Goal: Contribute content

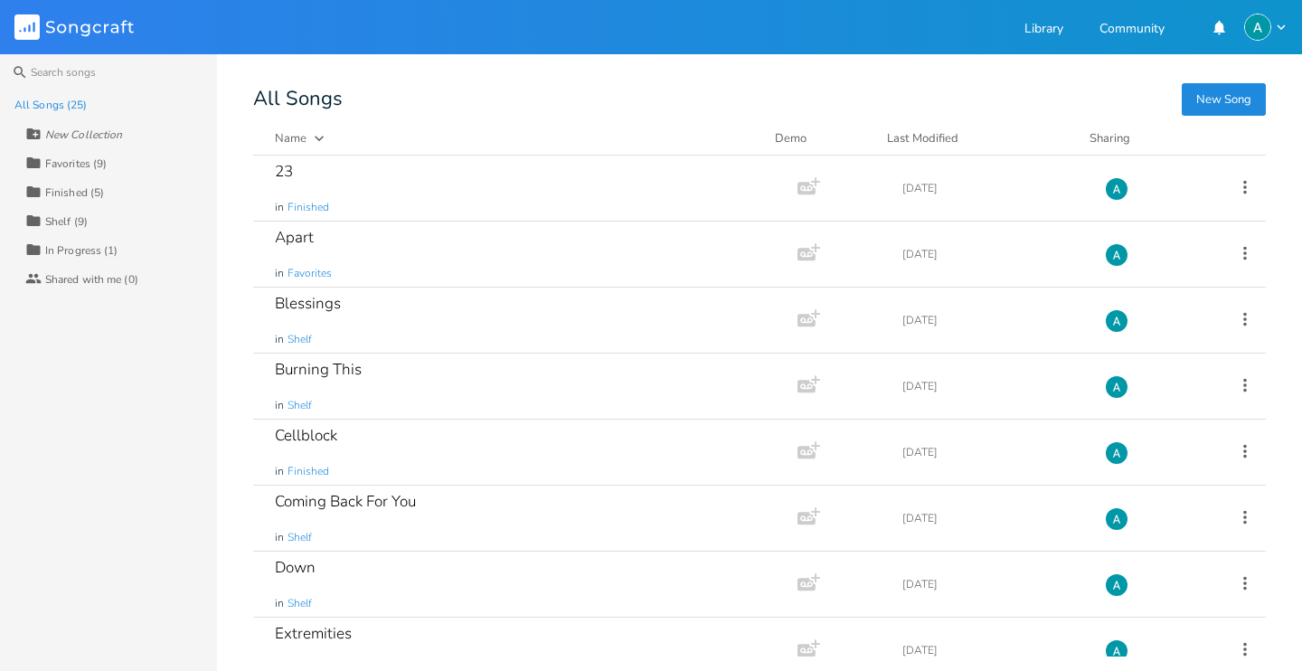
click at [126, 151] on div "Collection Favorites (9)" at bounding box center [121, 162] width 192 height 29
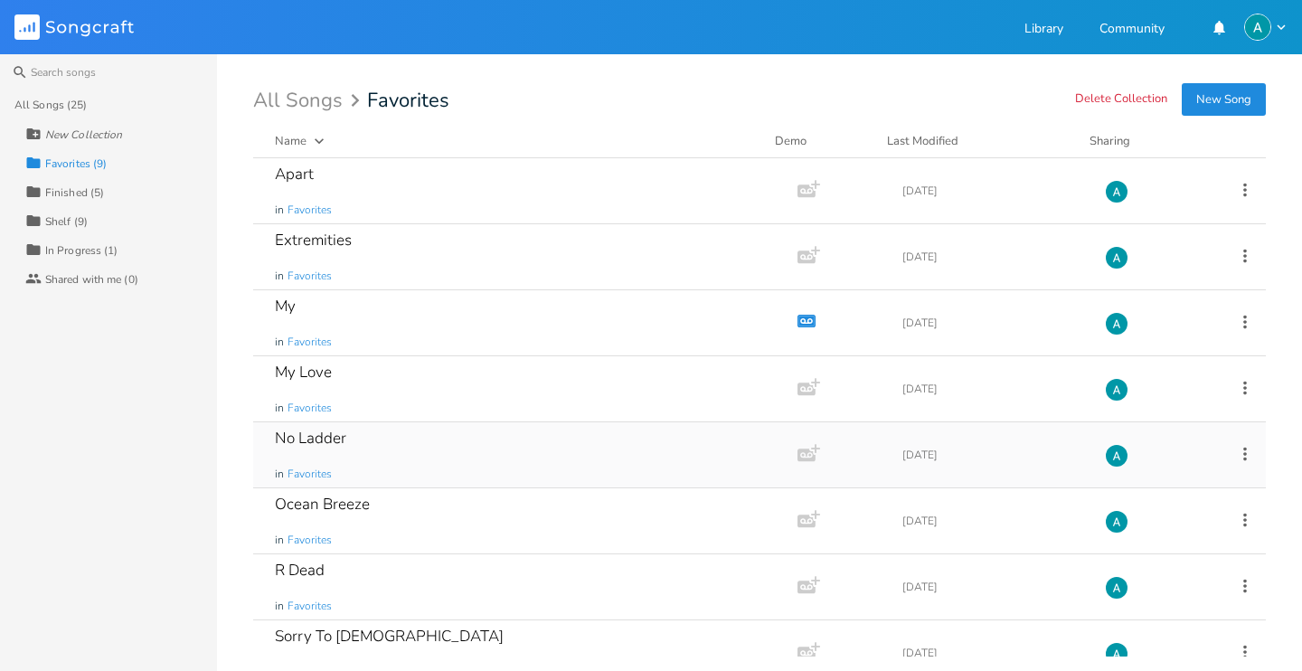
click at [423, 450] on div "No Ladder in Favorites" at bounding box center [522, 454] width 494 height 65
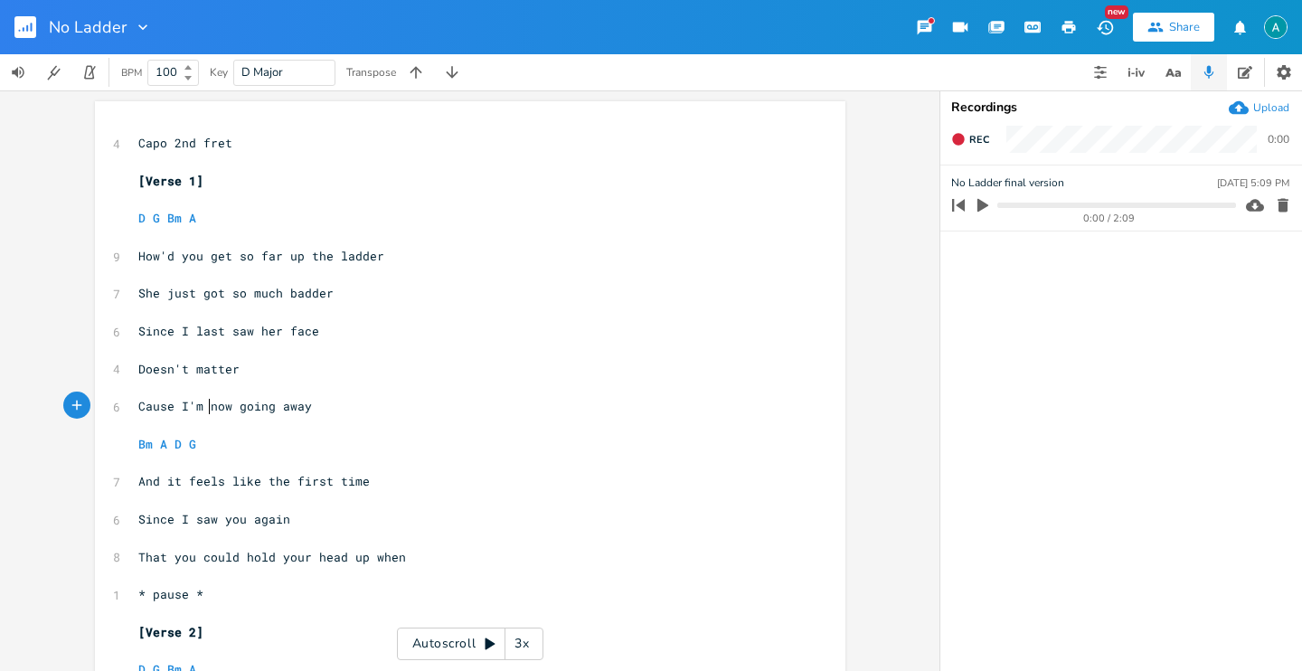
click at [202, 407] on span "Cause I'm now going away" at bounding box center [225, 406] width 174 height 16
type textarea "I'm"
drag, startPoint x: 412, startPoint y: 392, endPoint x: 403, endPoint y: 395, distance: 9.7
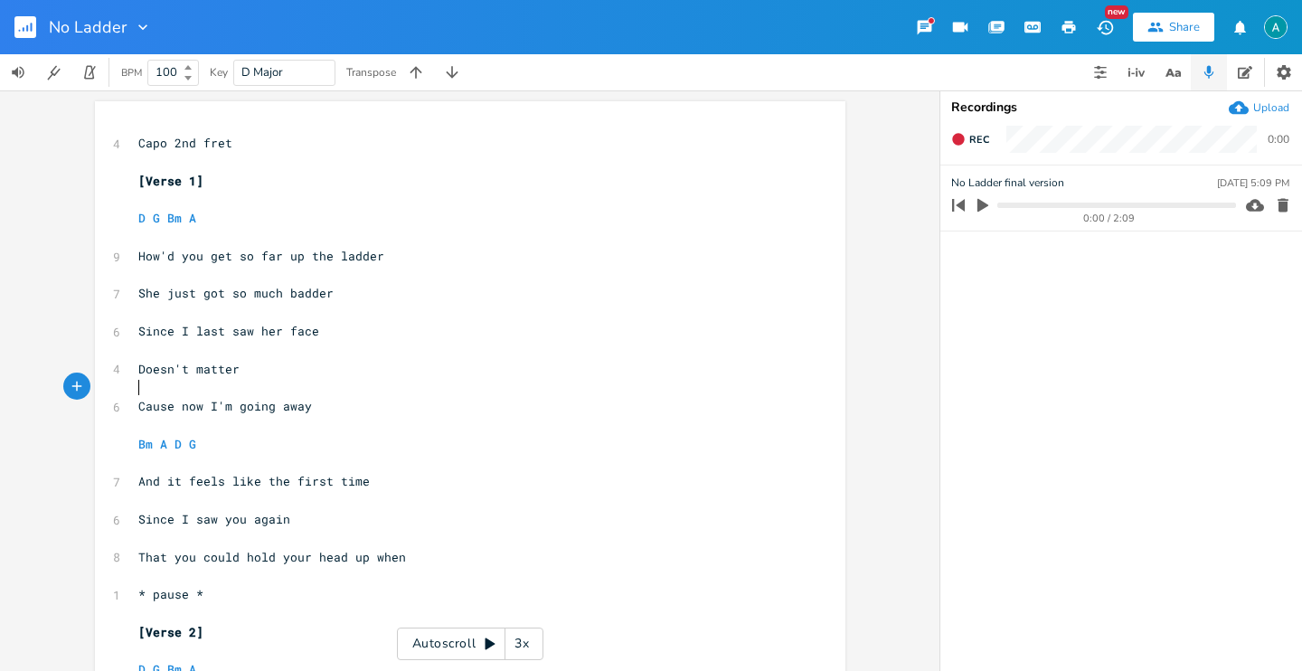
click at [412, 393] on pre "​" at bounding box center [461, 387] width 653 height 19
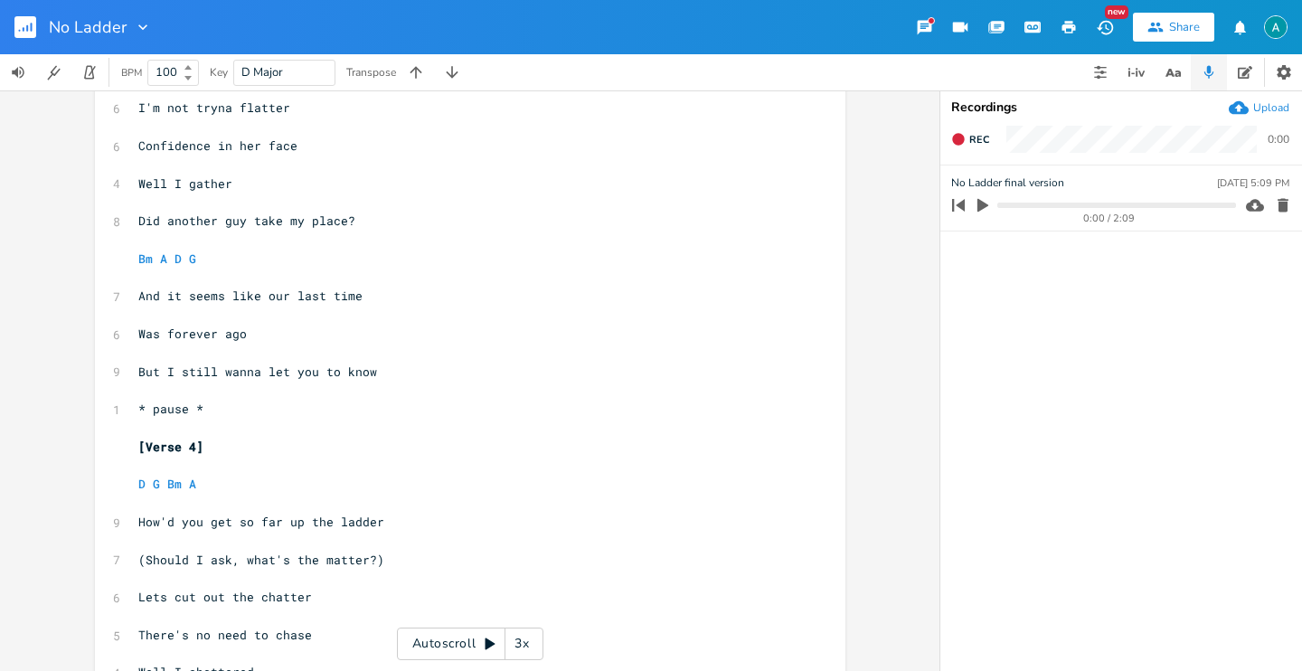
scroll to position [1169, 0]
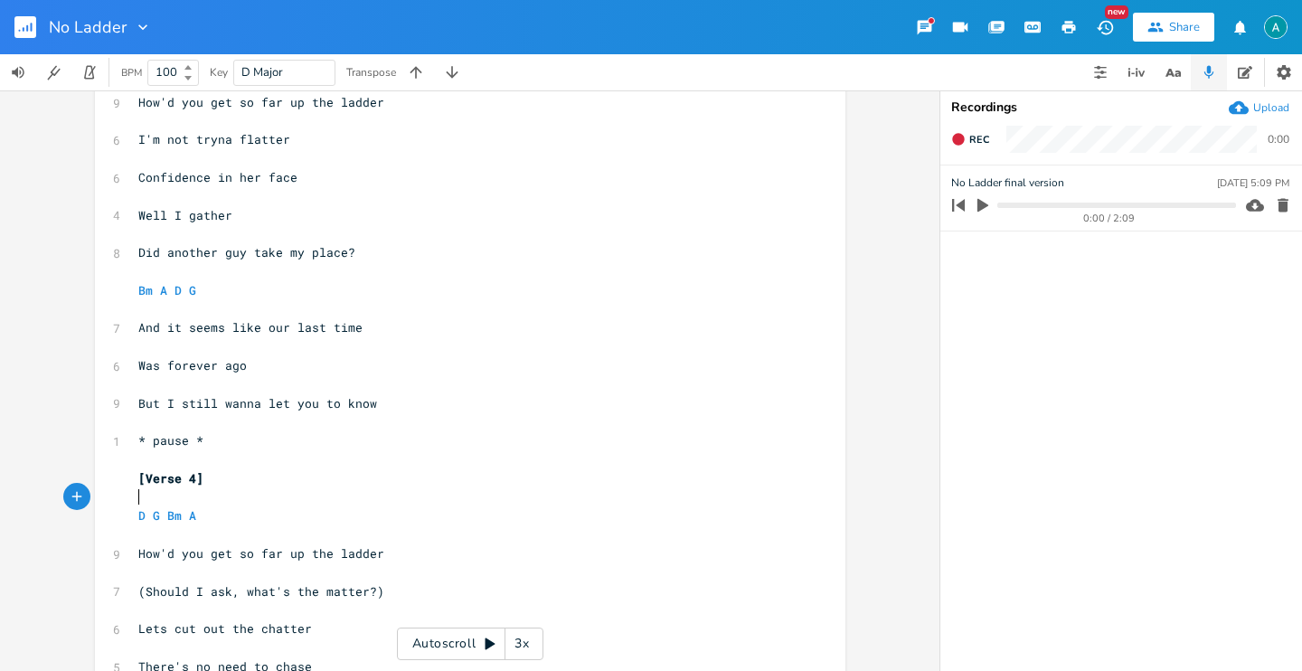
click at [529, 489] on pre "​" at bounding box center [461, 497] width 653 height 19
click at [515, 449] on pre "* pause *" at bounding box center [461, 440] width 653 height 19
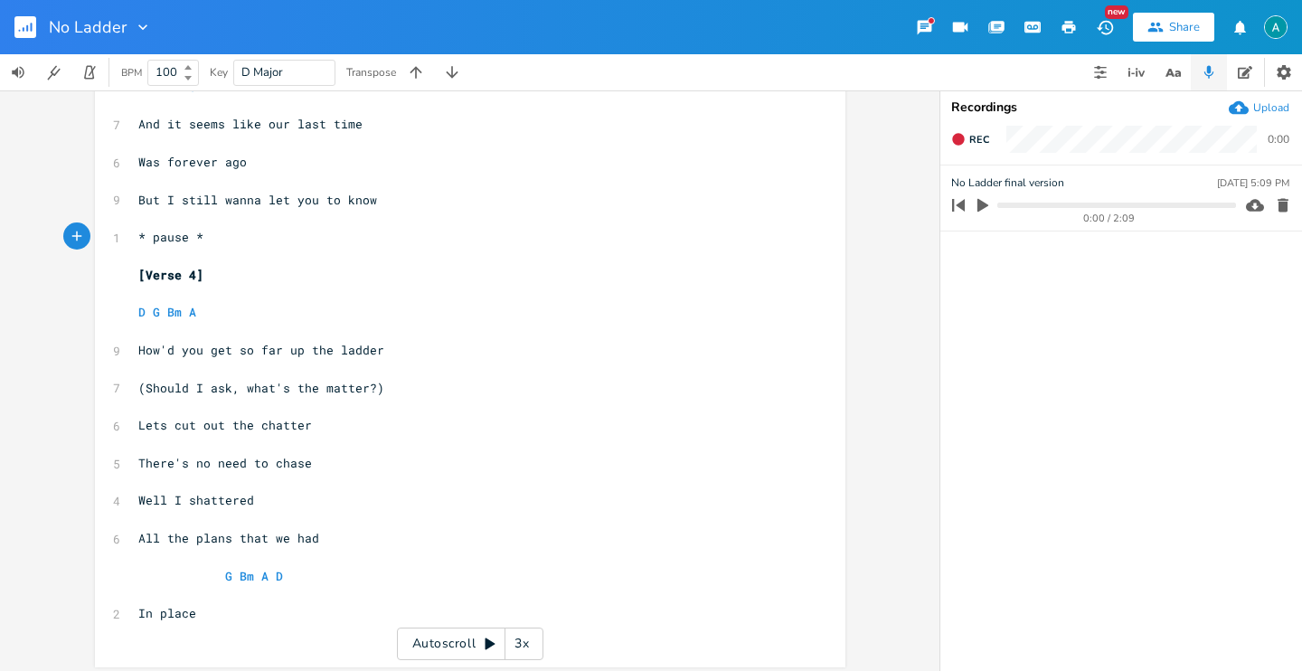
scroll to position [1380, 0]
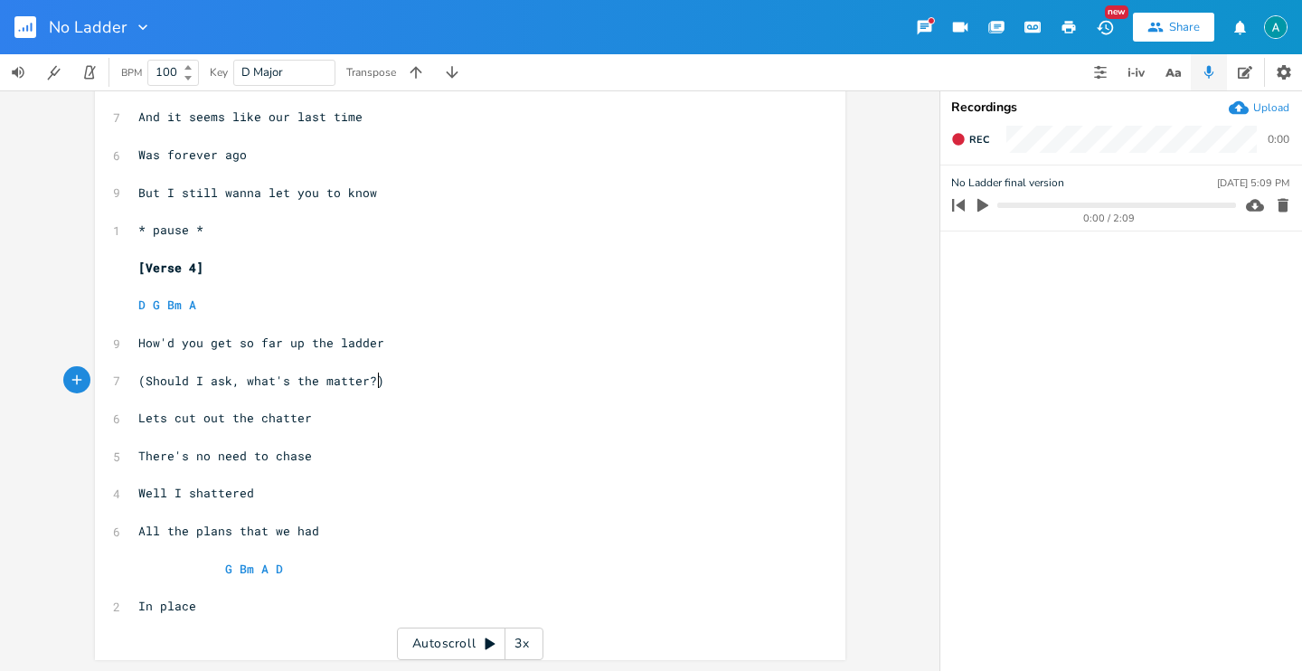
click at [402, 385] on pre "(Should I ask, what's the matter?)" at bounding box center [461, 381] width 653 height 19
type textarea "(Should I ask, what's the matter?)"
click at [402, 385] on pre "(Should I ask, what's the matter?)" at bounding box center [461, 381] width 653 height 19
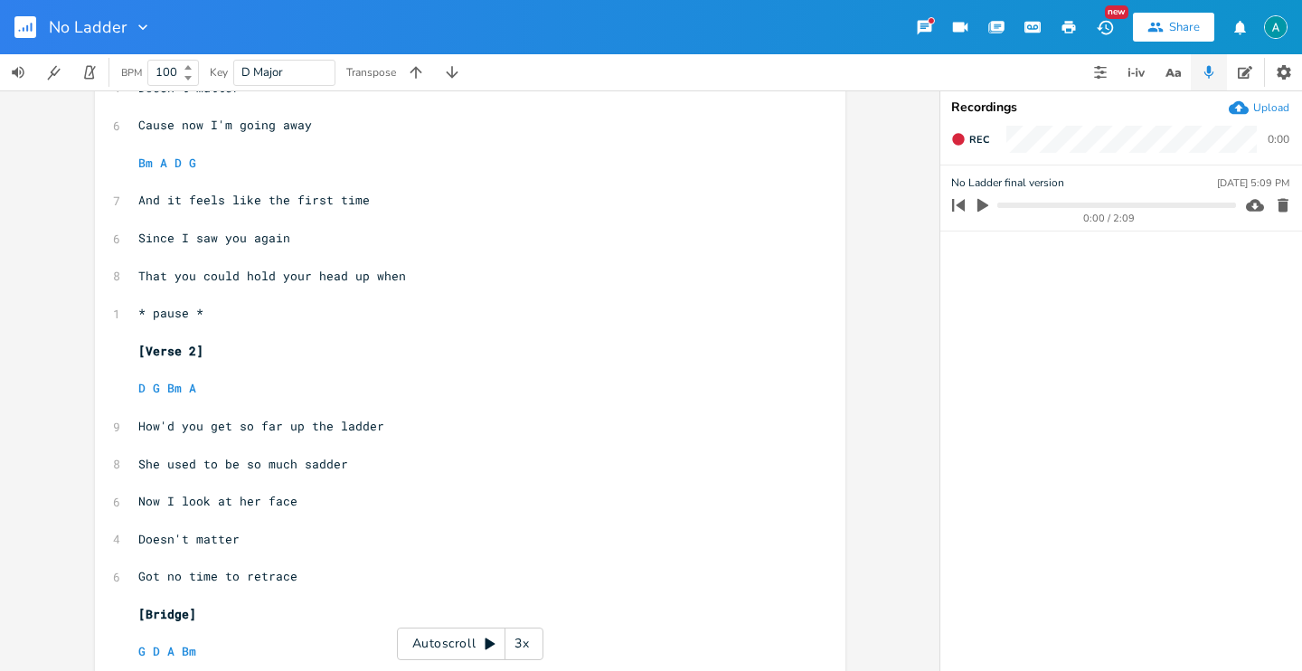
scroll to position [0, 0]
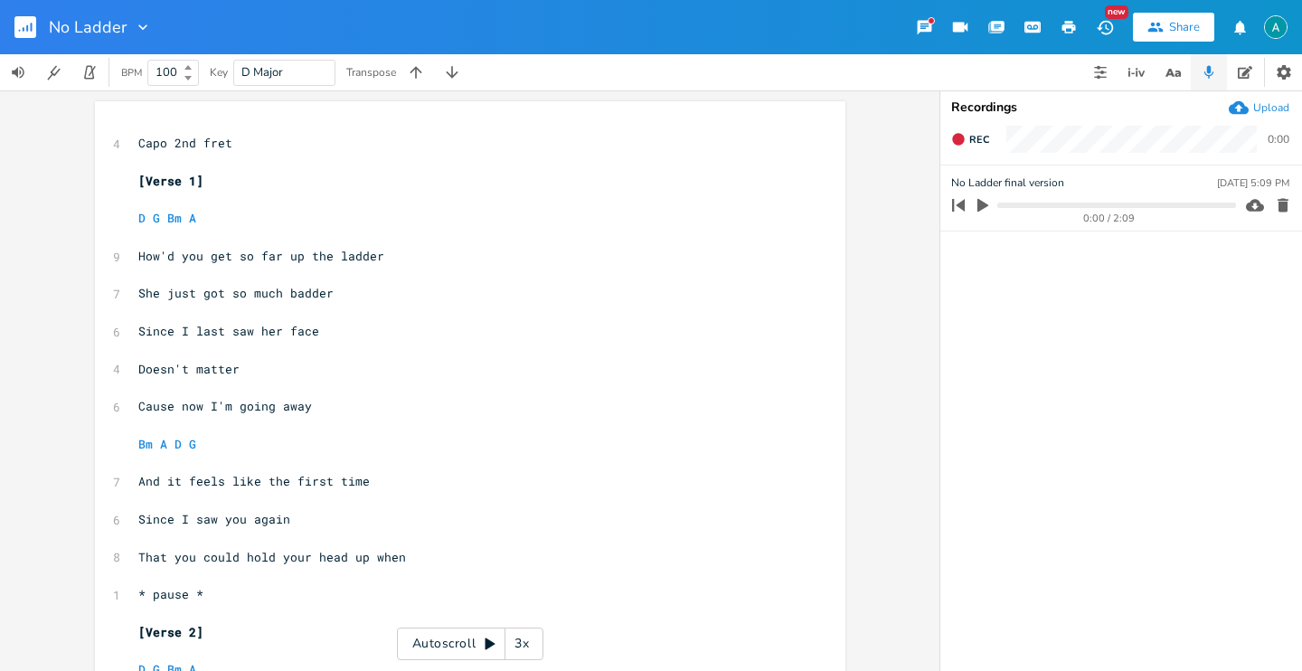
click at [33, 22] on rect "button" at bounding box center [25, 27] width 22 height 22
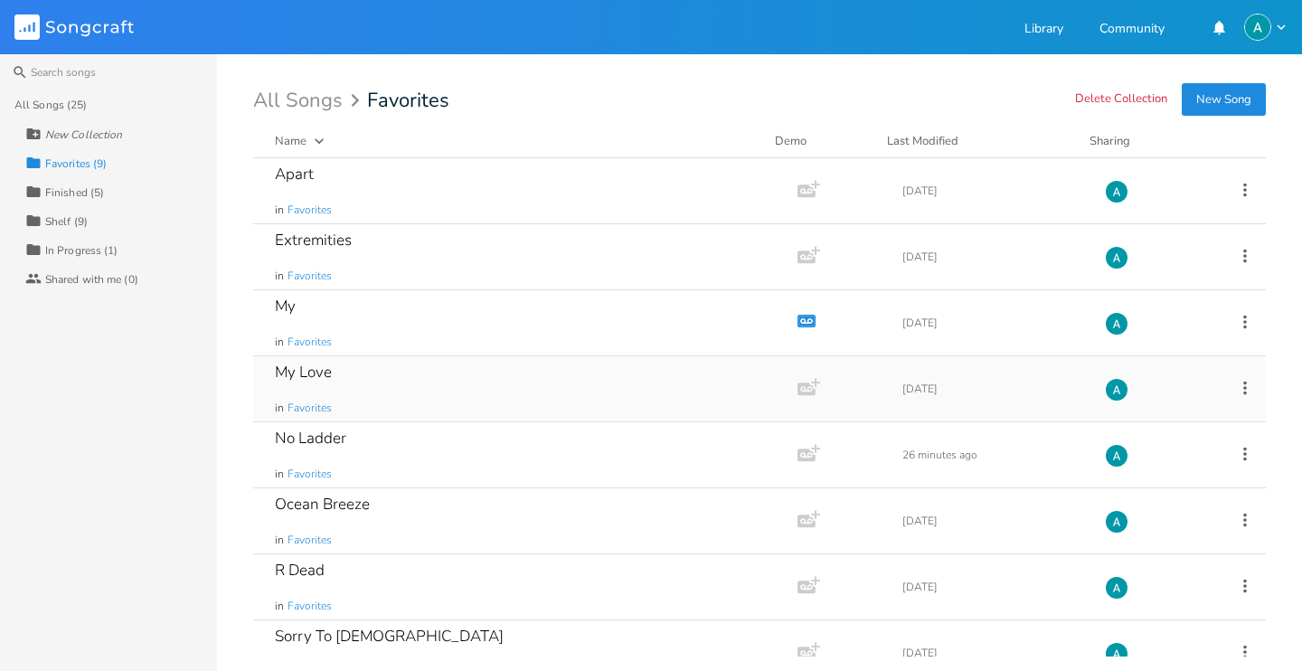
click at [457, 394] on div "My Love in Favorites" at bounding box center [522, 388] width 494 height 65
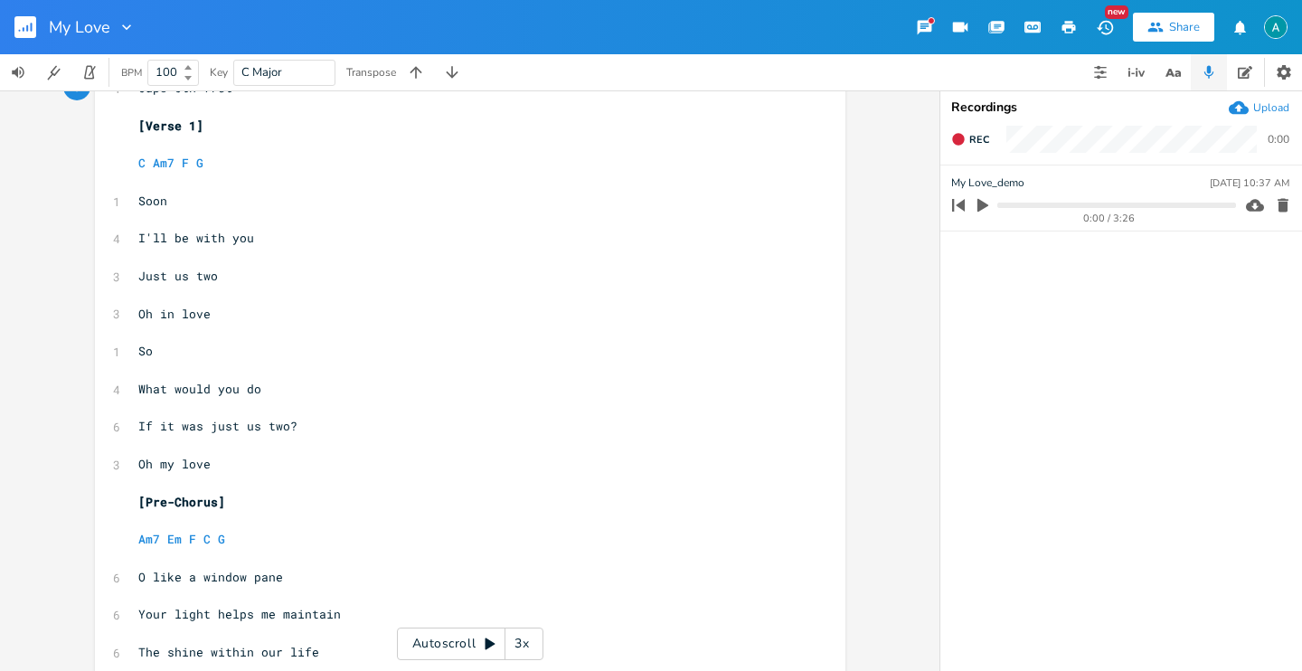
scroll to position [56, 0]
click at [135, 230] on pre "I'll be with you" at bounding box center [461, 237] width 653 height 19
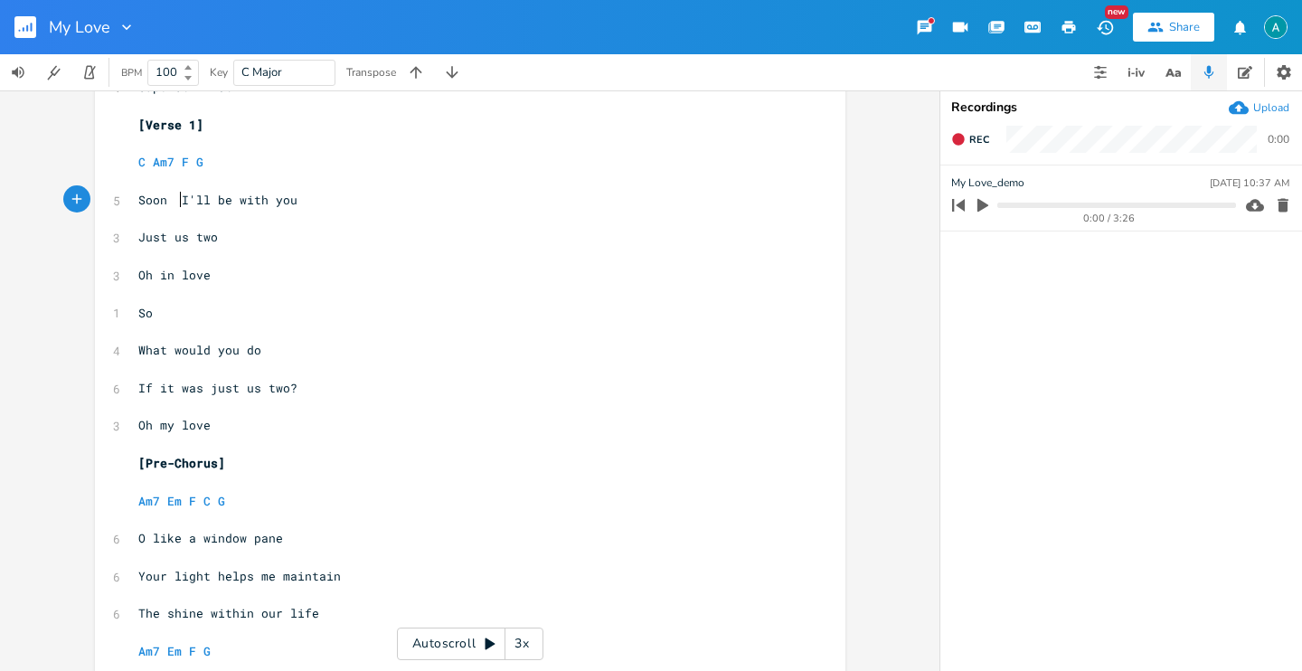
scroll to position [0, 2]
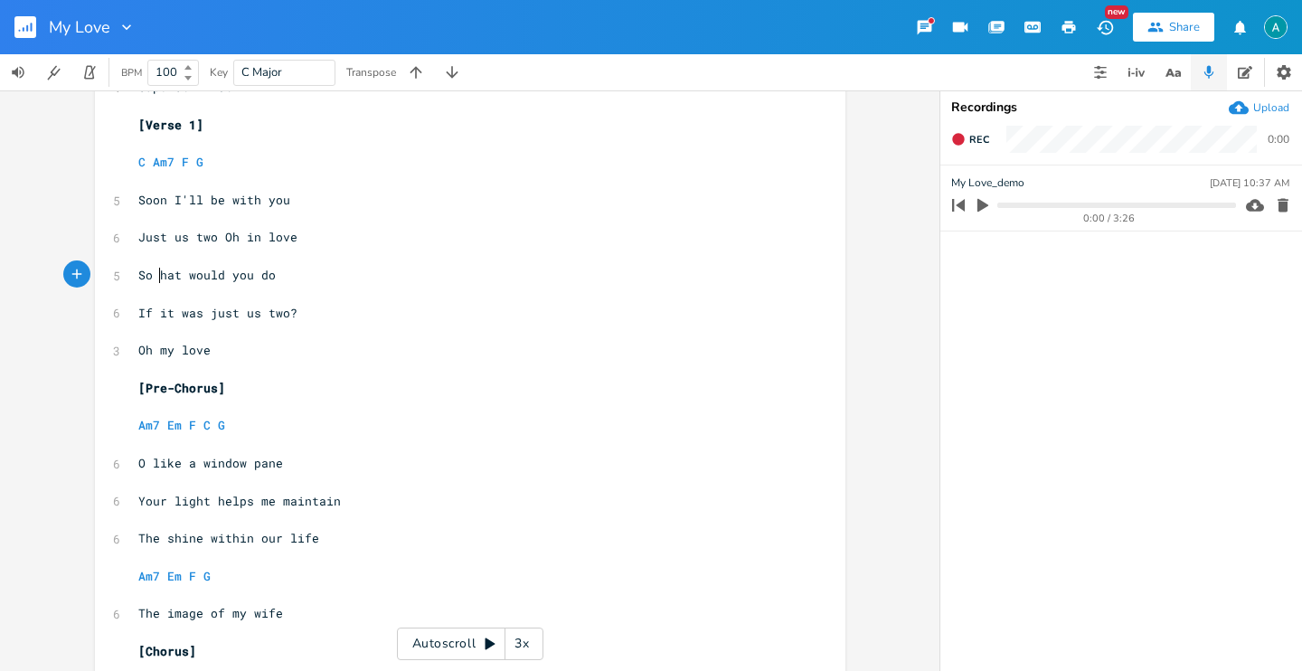
type textarea "w"
click at [220, 234] on span "Just us two Oh in love" at bounding box center [217, 237] width 159 height 16
type textarea "O"
type textarea "o"
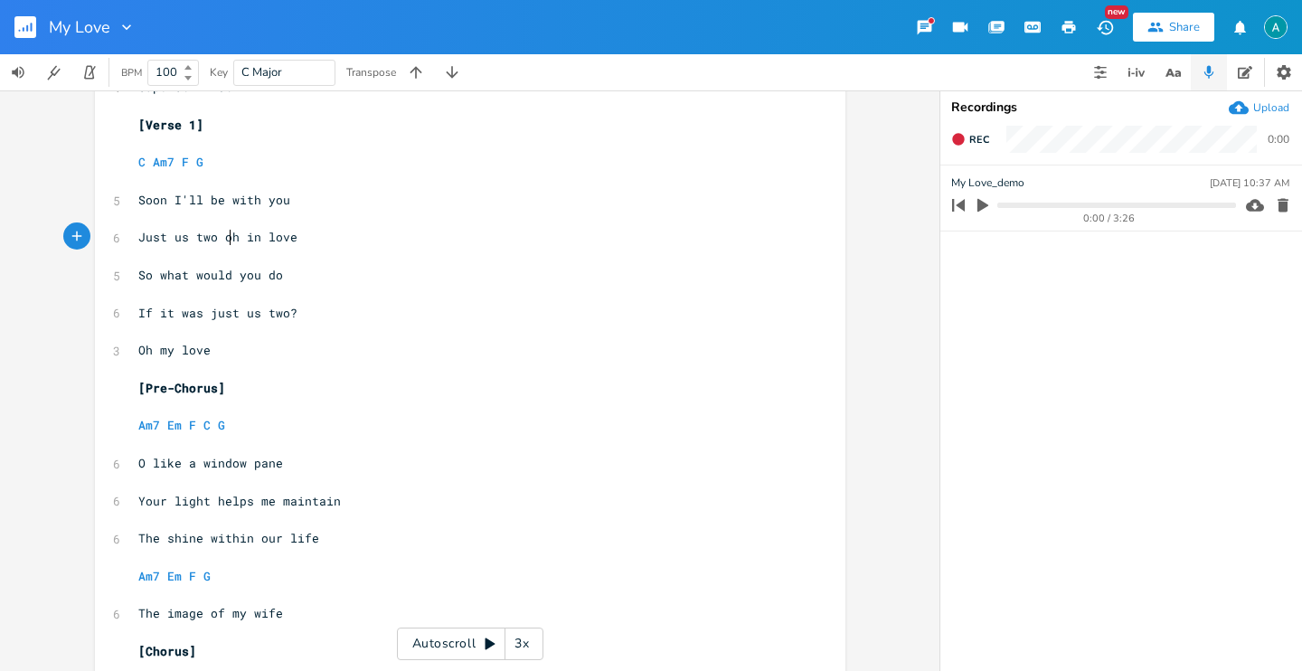
scroll to position [0, 6]
click at [138, 352] on span "Oh my love" at bounding box center [174, 350] width 72 height 16
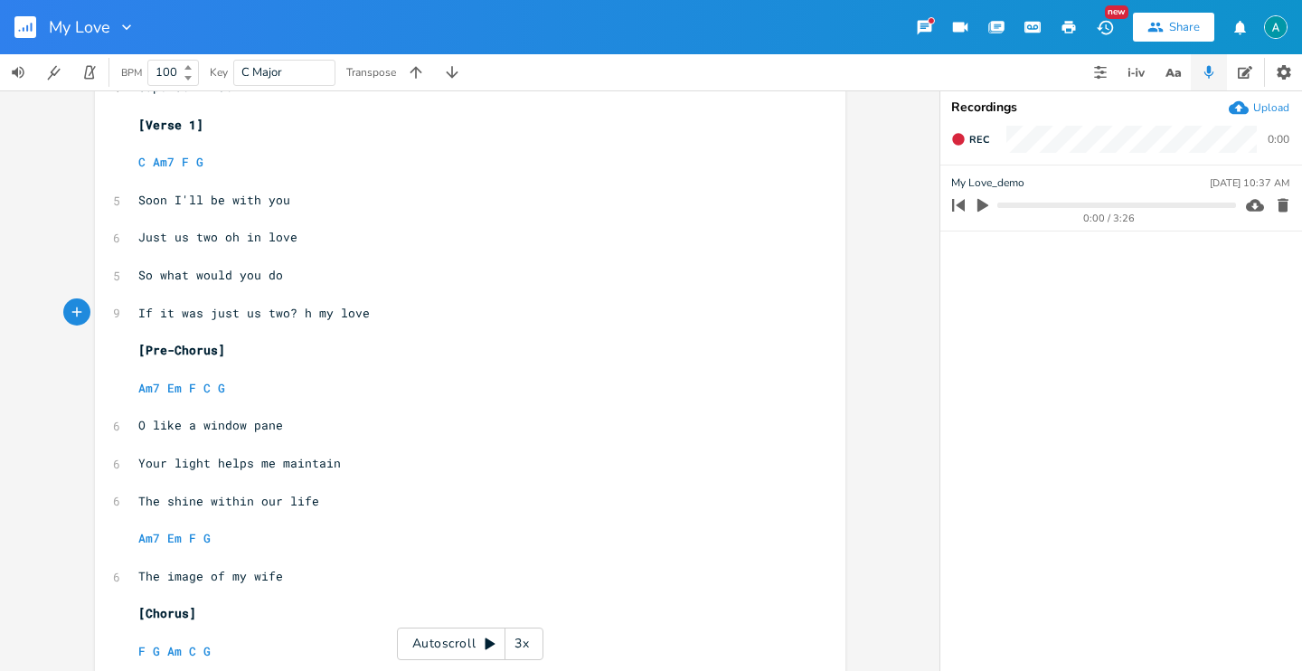
type textarea "O"
click at [442, 383] on pre "Am7 Em F C G" at bounding box center [461, 388] width 653 height 19
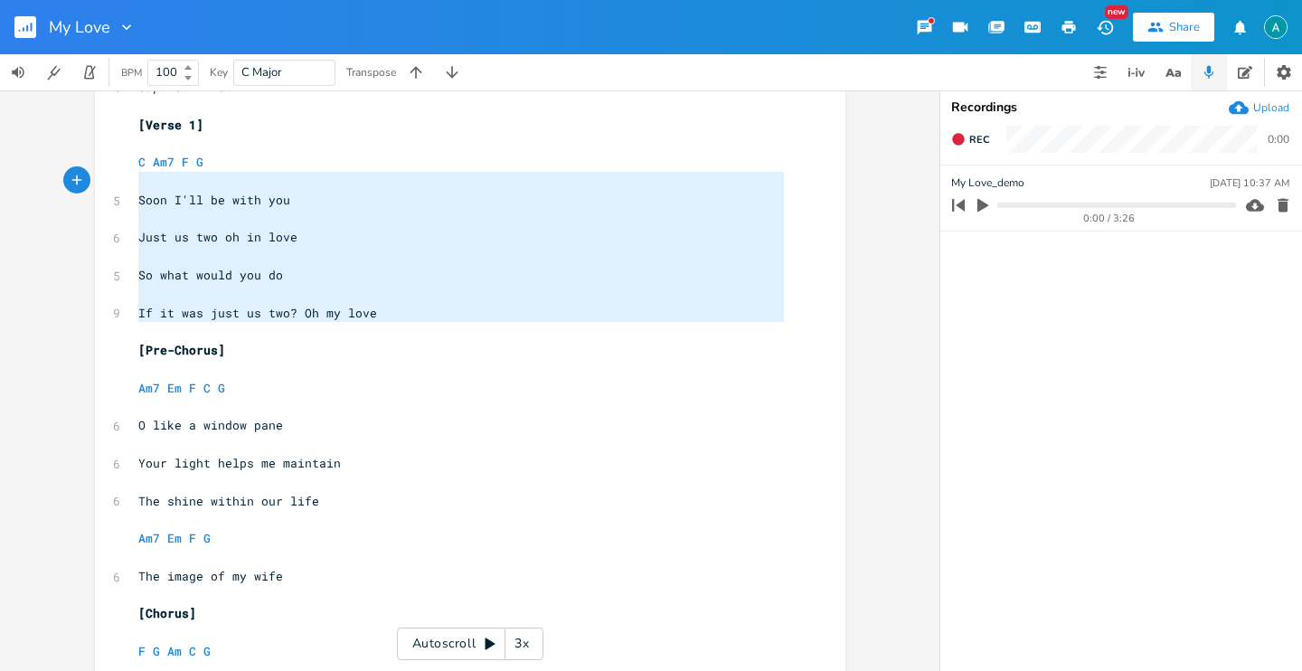
type textarea "C Am7 F G Soon I'll be with you Just us two oh in love So what would you do If …"
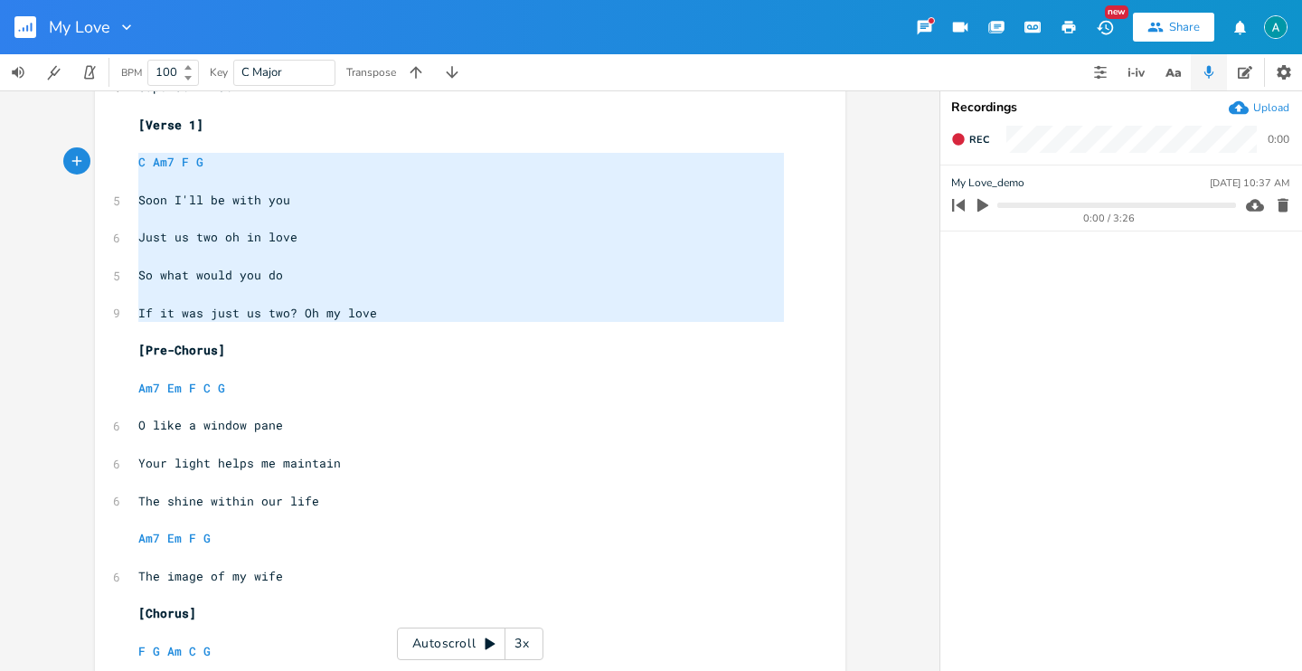
drag, startPoint x: 383, startPoint y: 325, endPoint x: 104, endPoint y: 154, distance: 327.6
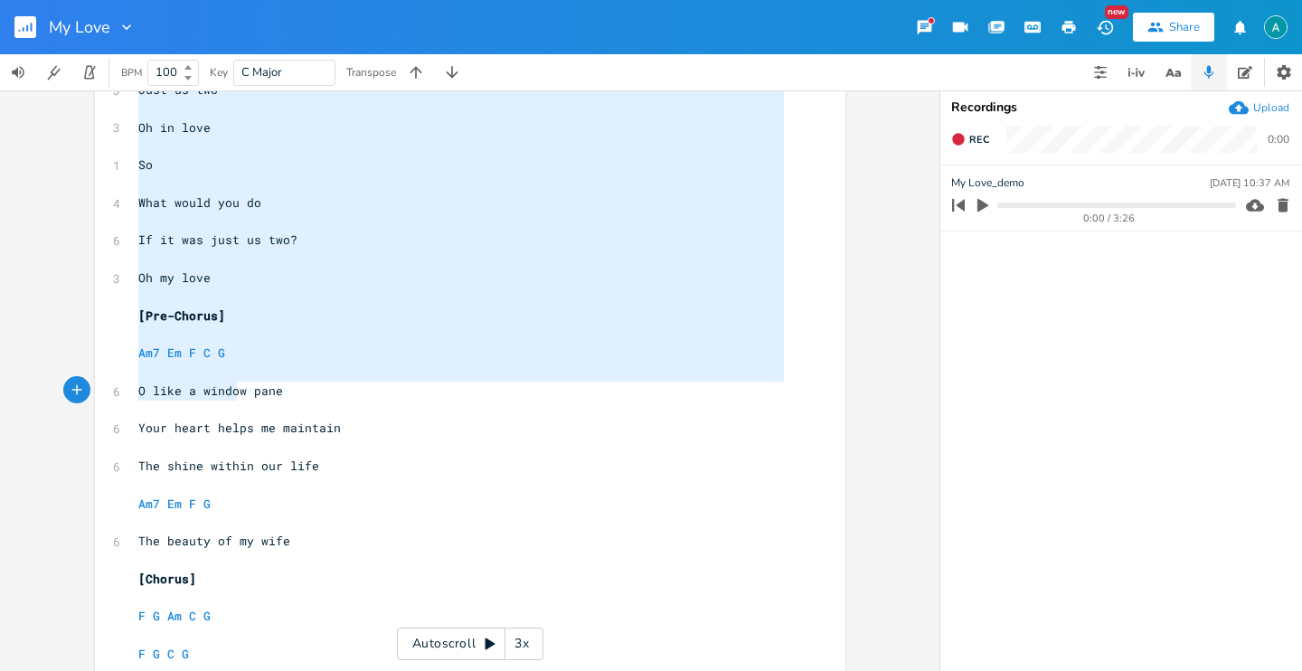
scroll to position [1351, 0]
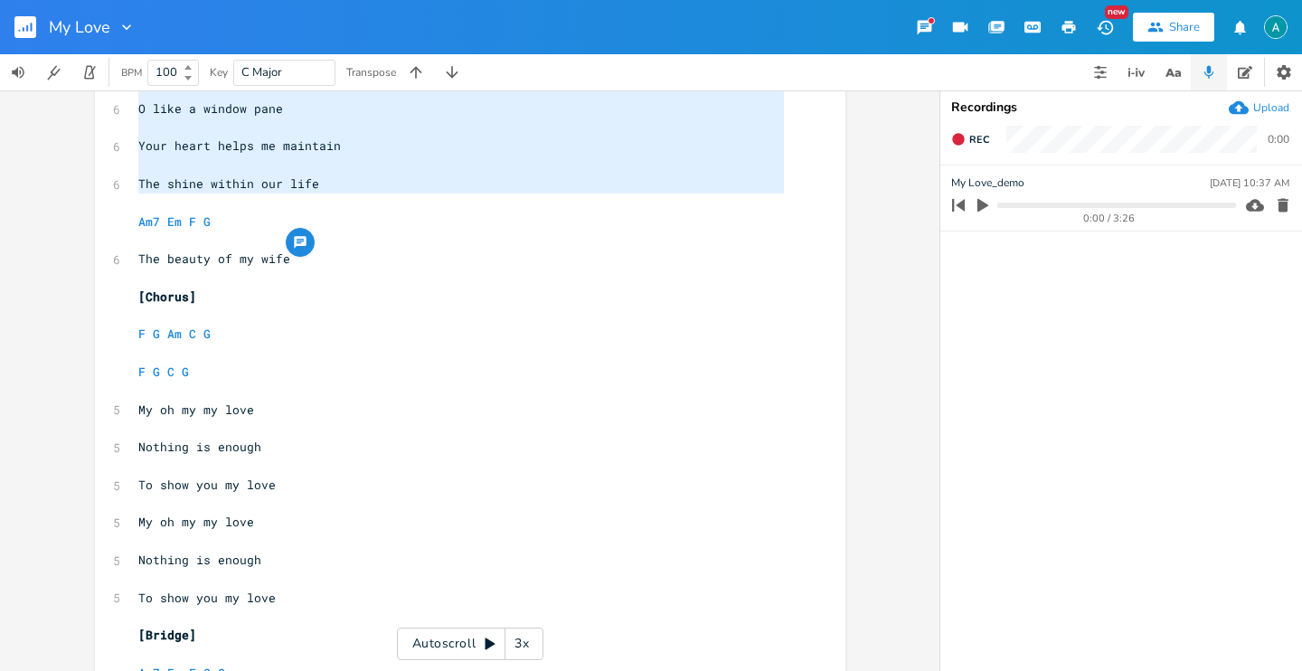
drag, startPoint x: 133, startPoint y: 410, endPoint x: 369, endPoint y: 210, distance: 309.3
click at [369, 210] on div "4 Capo 6th fret ​ [Verse 1] ​ C Am7 F G ​ 5 Soon I'll be with you ​ 6 Just us t…" at bounding box center [461, 5] width 653 height 2445
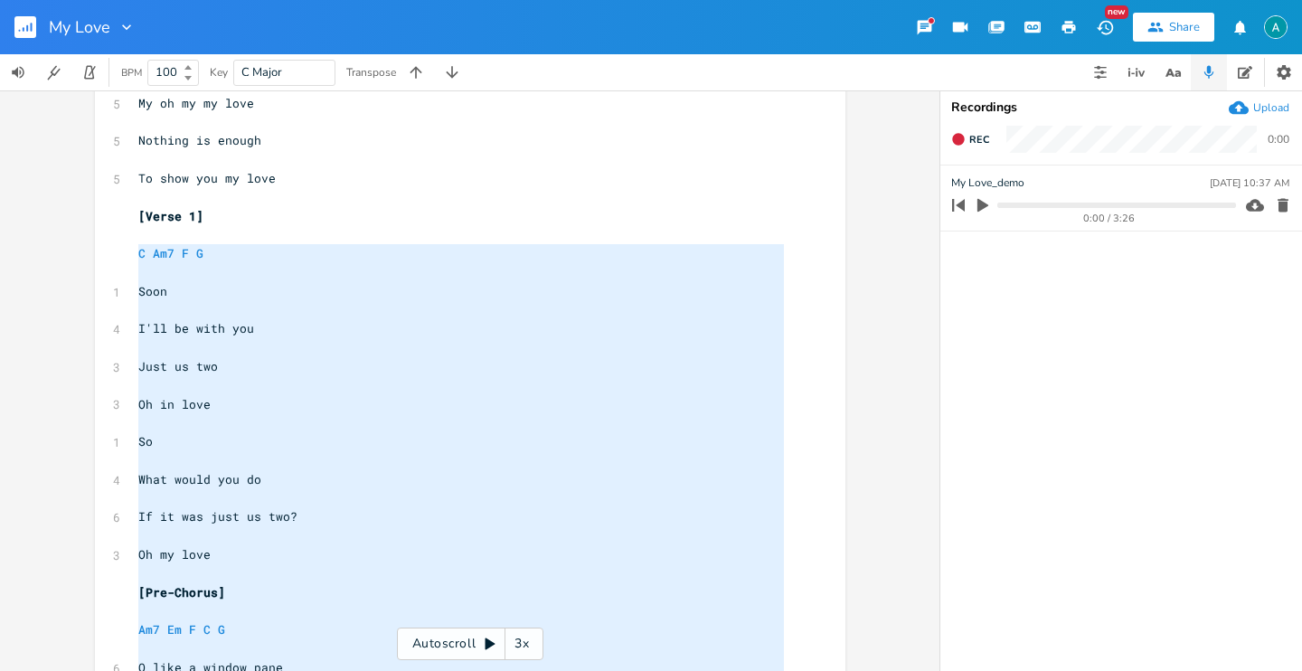
scroll to position [791, 0]
type textarea "C Am7 F G Soon I'll be with you Just us two Oh in love So What would you do If …"
drag, startPoint x: 325, startPoint y: 343, endPoint x: 273, endPoint y: 332, distance: 52.7
click at [325, 343] on pre "​" at bounding box center [461, 348] width 653 height 19
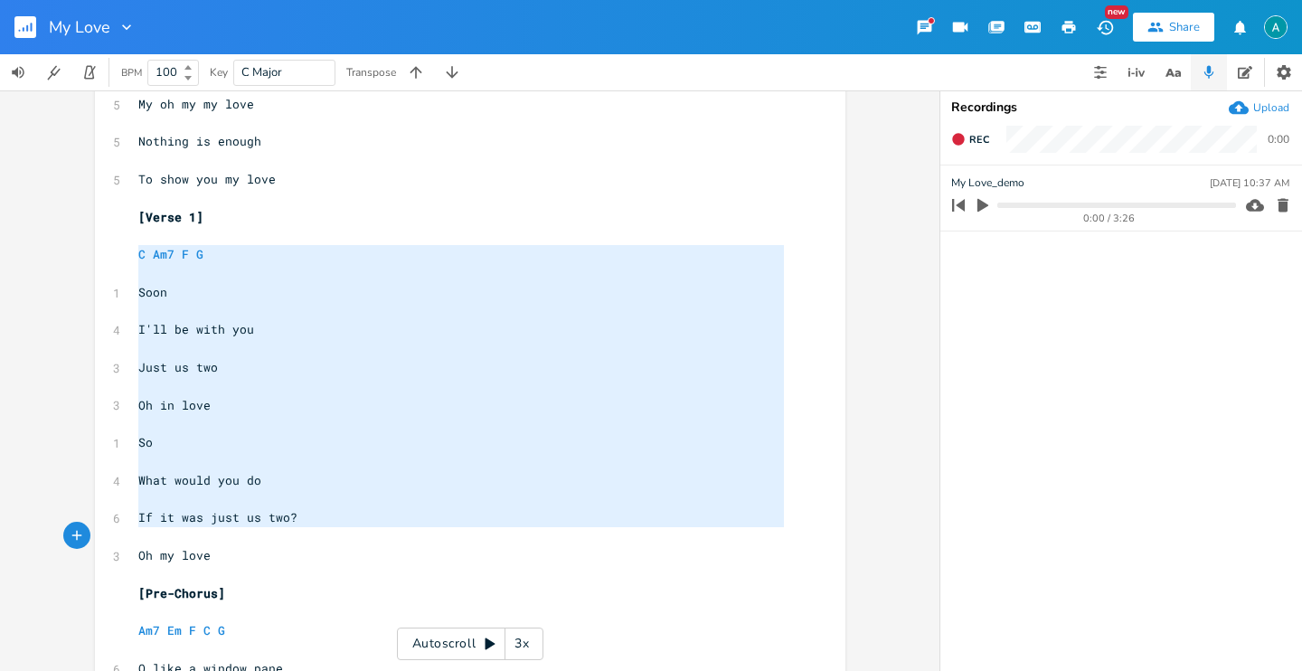
type textarea "C Am7 F G Soon I'll be with you Just us two Oh in love So What would you do If …"
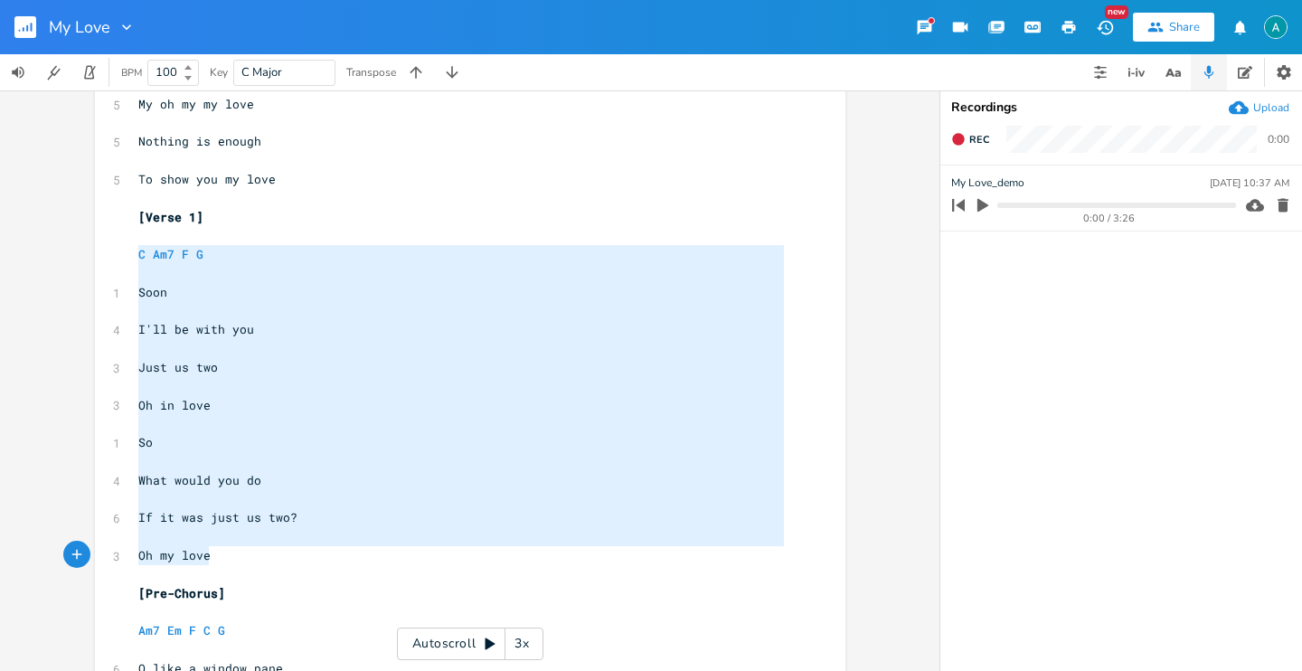
drag, startPoint x: 130, startPoint y: 253, endPoint x: 310, endPoint y: 561, distance: 356.3
click at [310, 561] on div "4 Capo 6th fret ​ [Verse 1] ​ C Am7 F G ​ 5 Soon I'll be with you ​ 6 Just us t…" at bounding box center [461, 565] width 653 height 2445
paste textarea
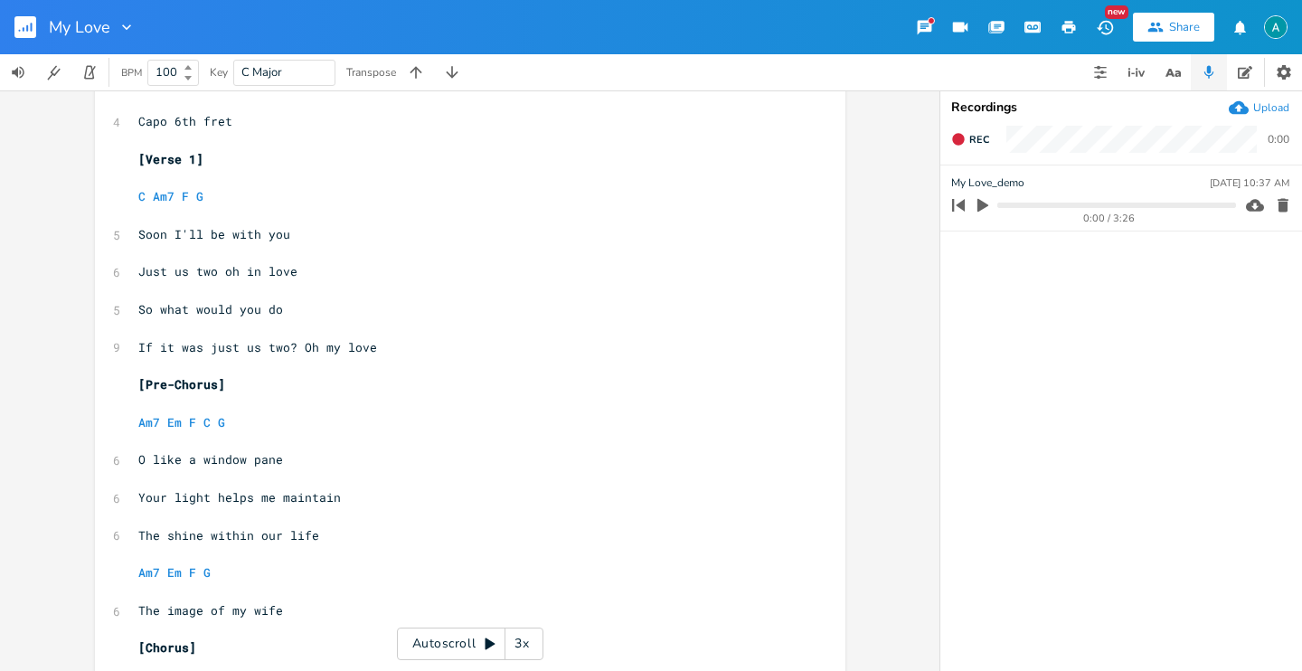
scroll to position [0, 0]
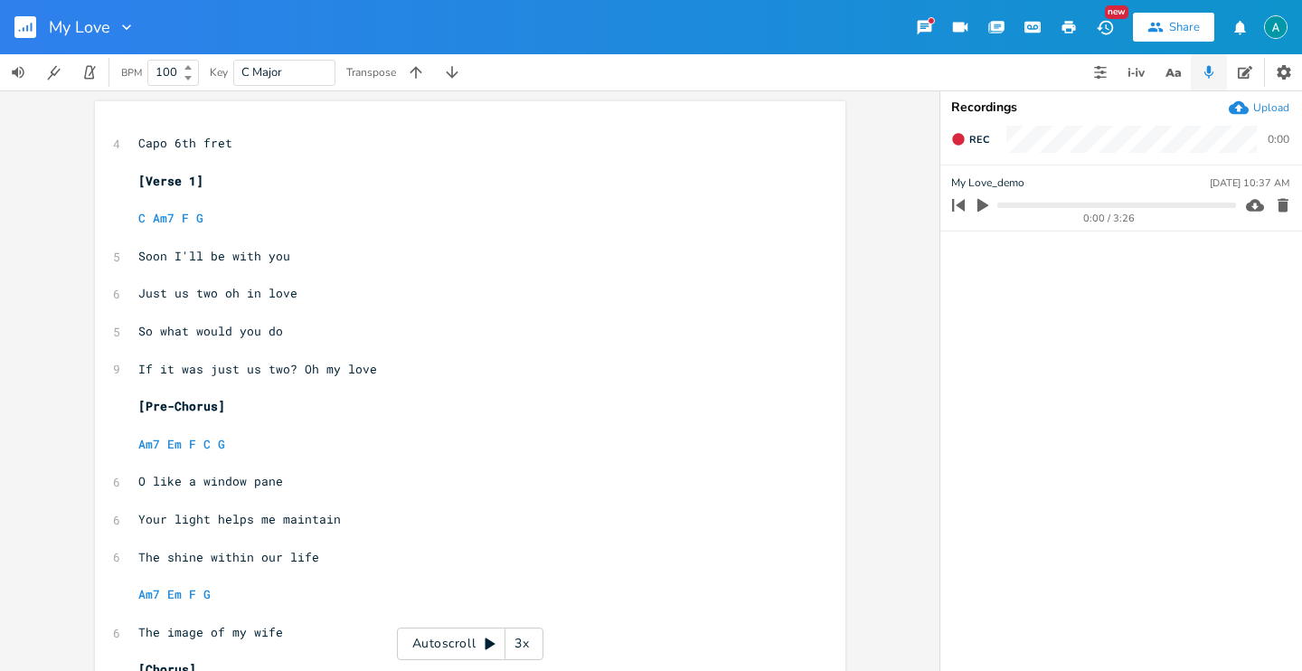
click at [440, 629] on div "Autoscroll 3x" at bounding box center [470, 644] width 147 height 33
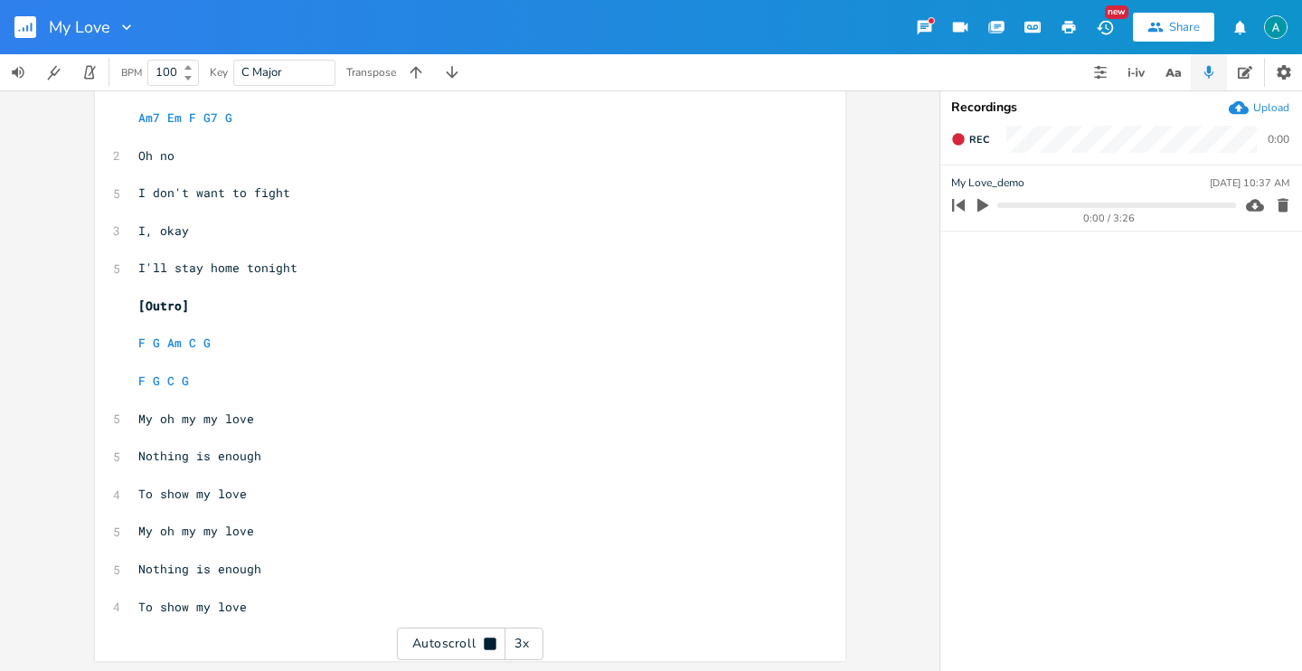
scroll to position [1794, 0]
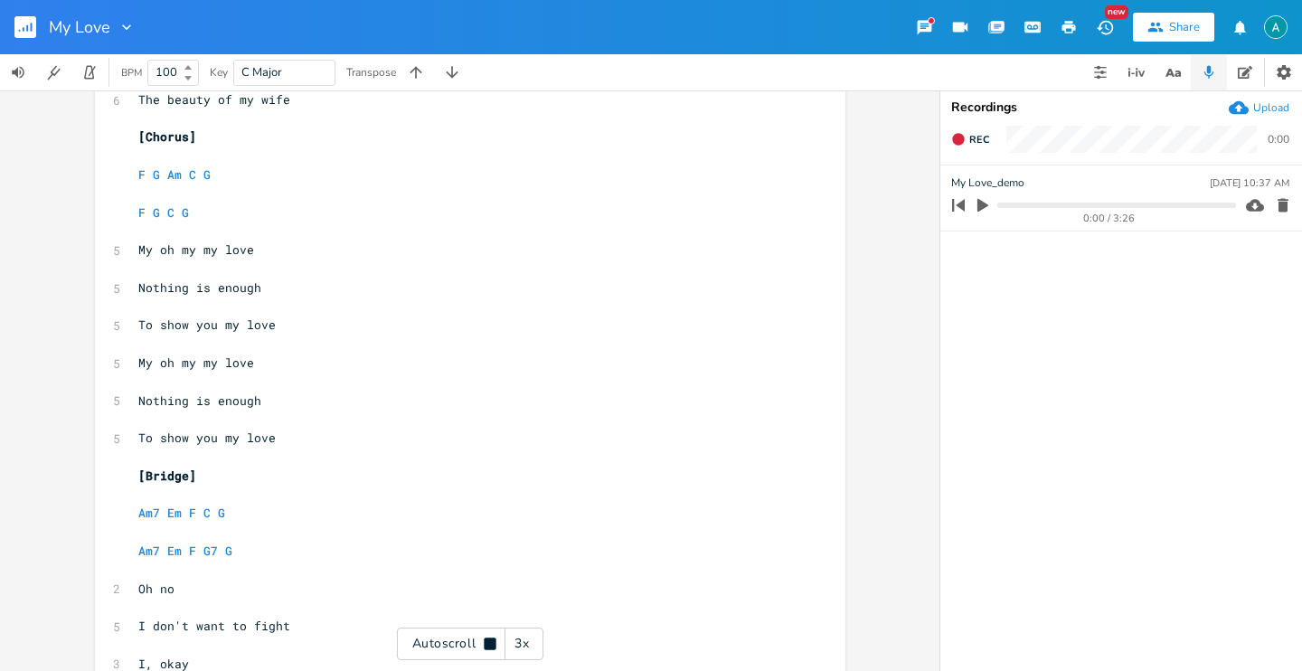
drag, startPoint x: 444, startPoint y: 652, endPoint x: 430, endPoint y: 657, distance: 14.3
click at [444, 653] on div "Autoscroll 3x" at bounding box center [470, 644] width 147 height 33
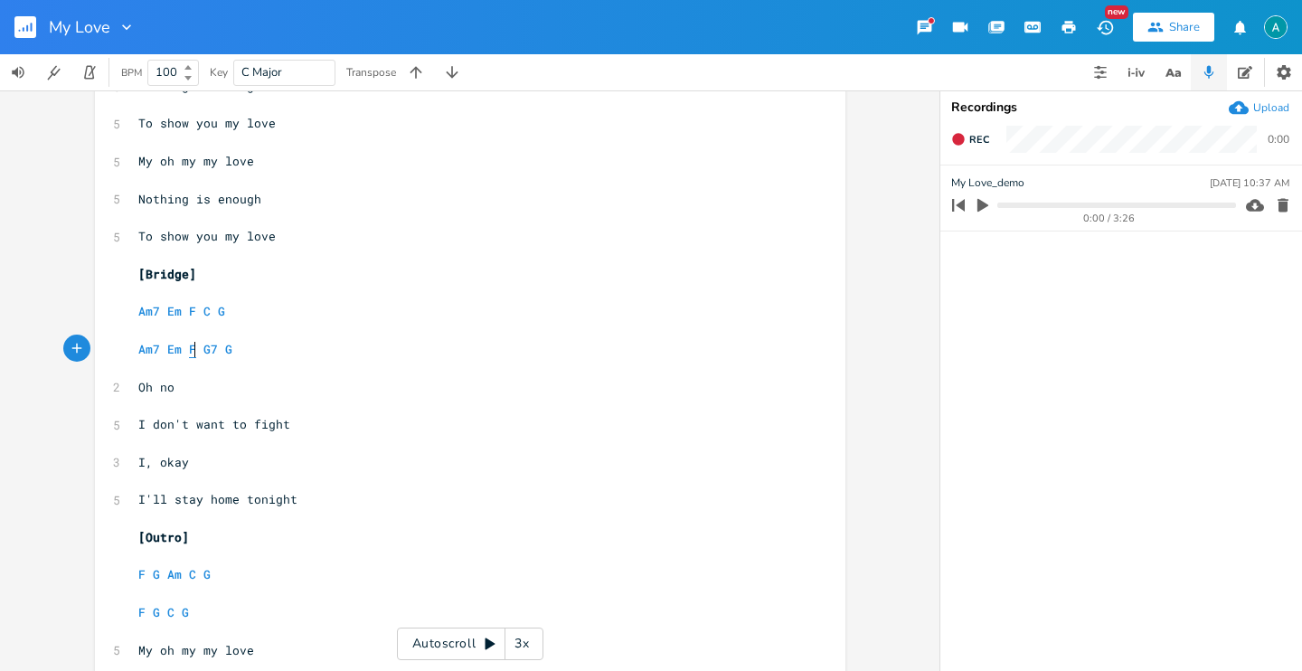
scroll to position [0, 0]
click at [189, 345] on span "F" at bounding box center [192, 349] width 7 height 17
type textarea "G"
click at [363, 326] on pre "​" at bounding box center [461, 330] width 653 height 19
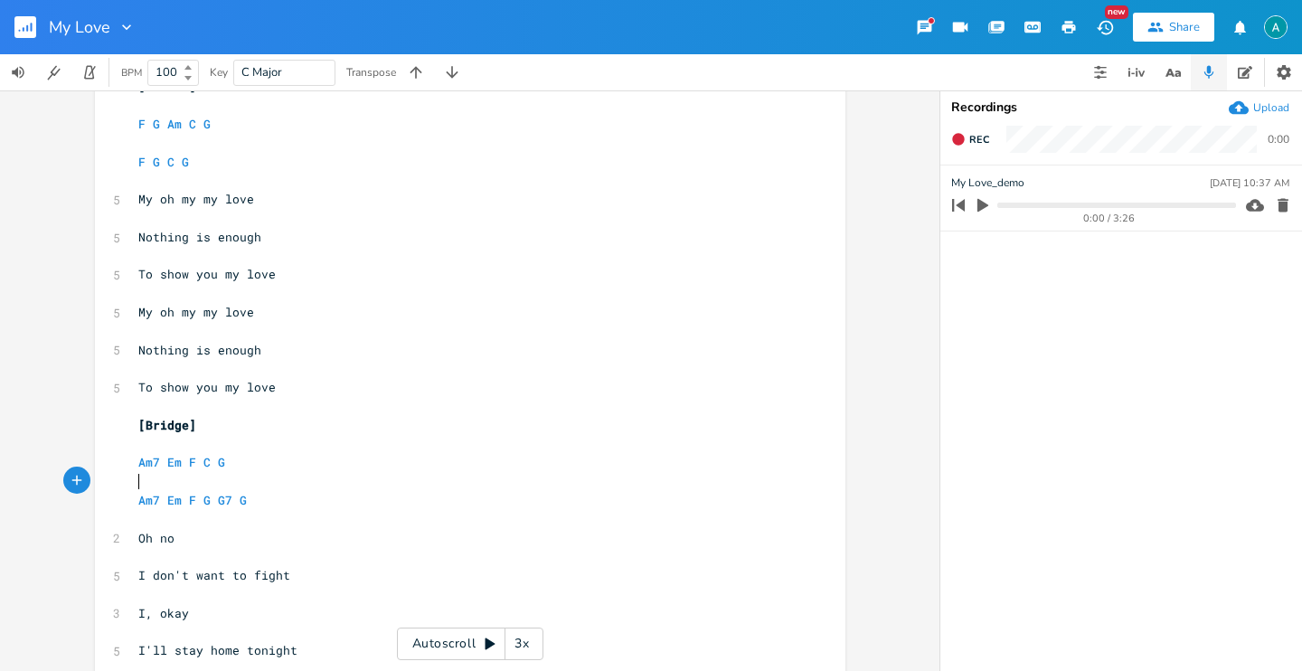
scroll to position [1298, 0]
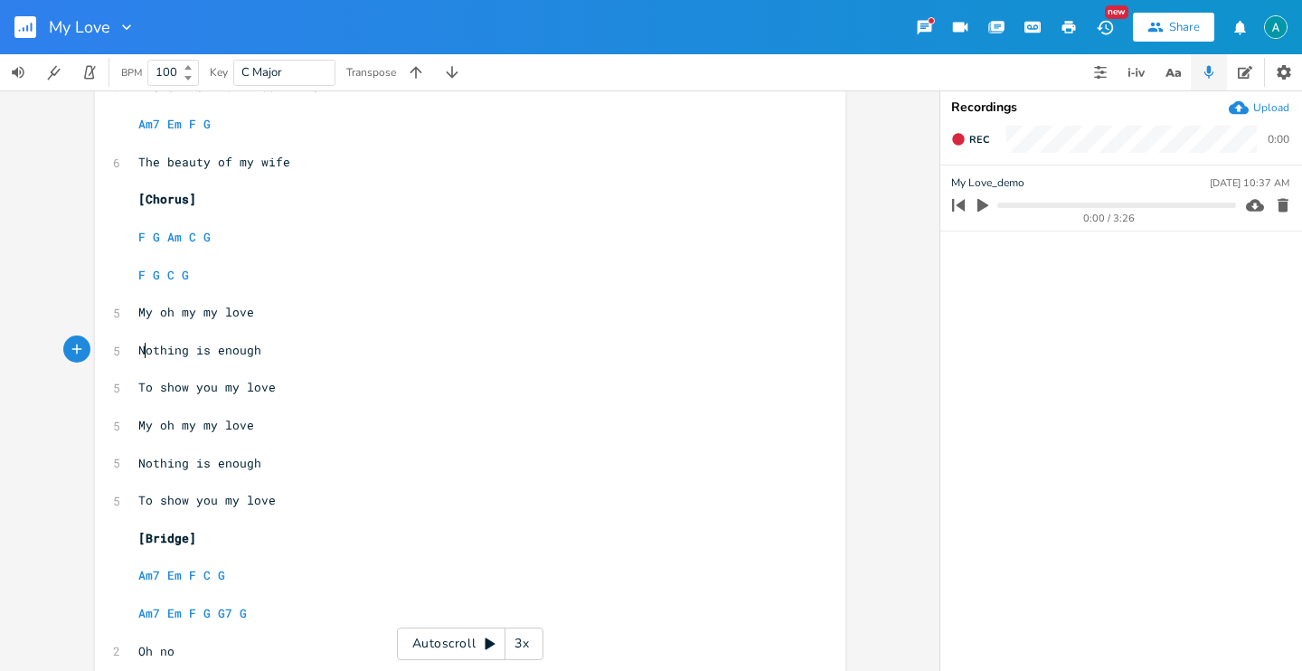
click at [138, 344] on span "Nothing is enough" at bounding box center [199, 350] width 123 height 16
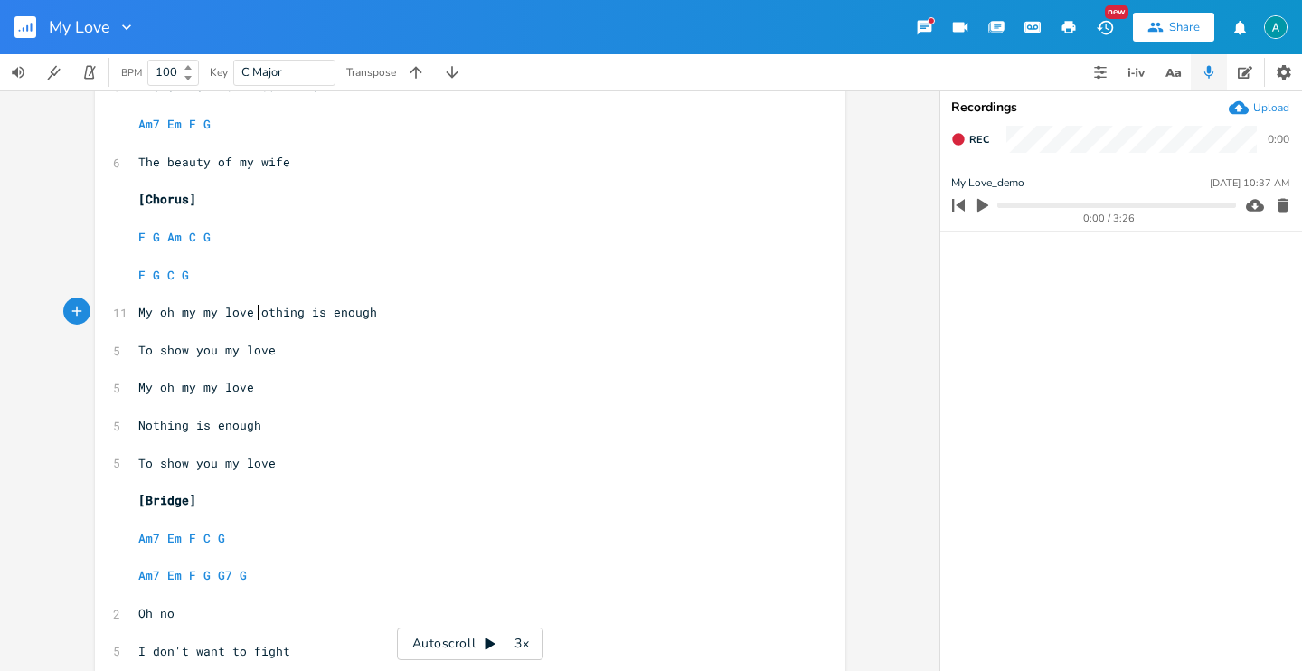
type textarea "n"
click at [136, 433] on pre "Nothing is enough" at bounding box center [461, 425] width 653 height 19
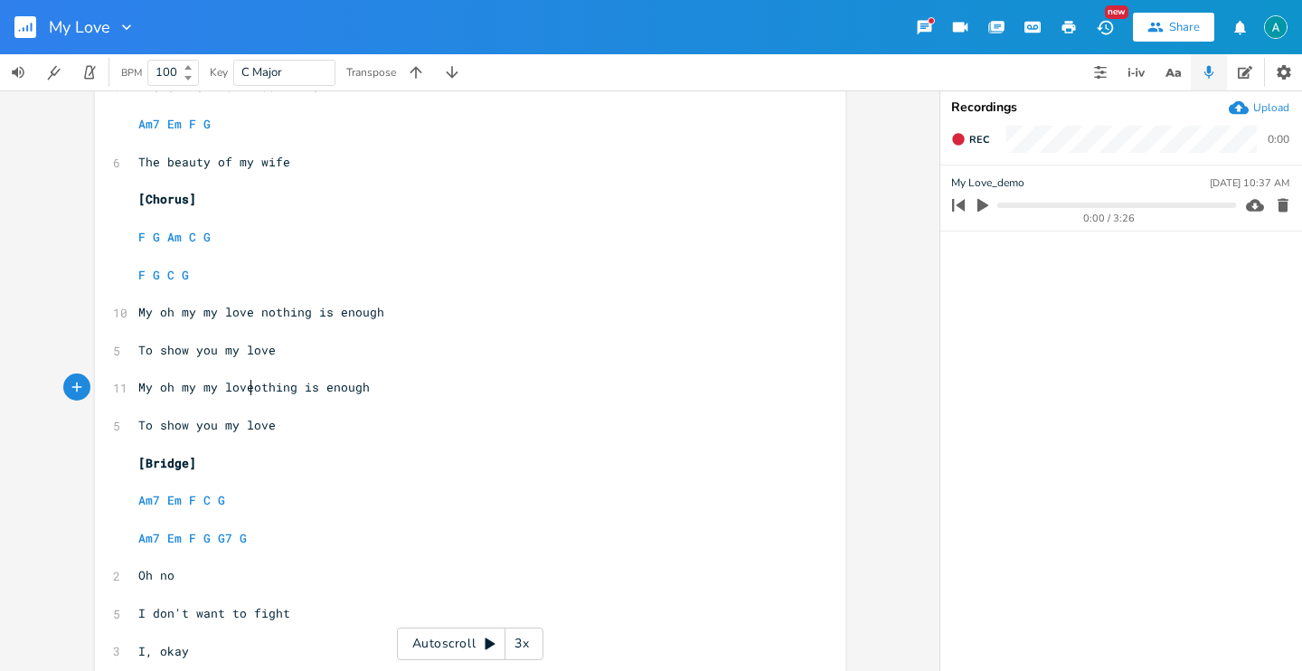
scroll to position [0, 4]
type textarea "n"
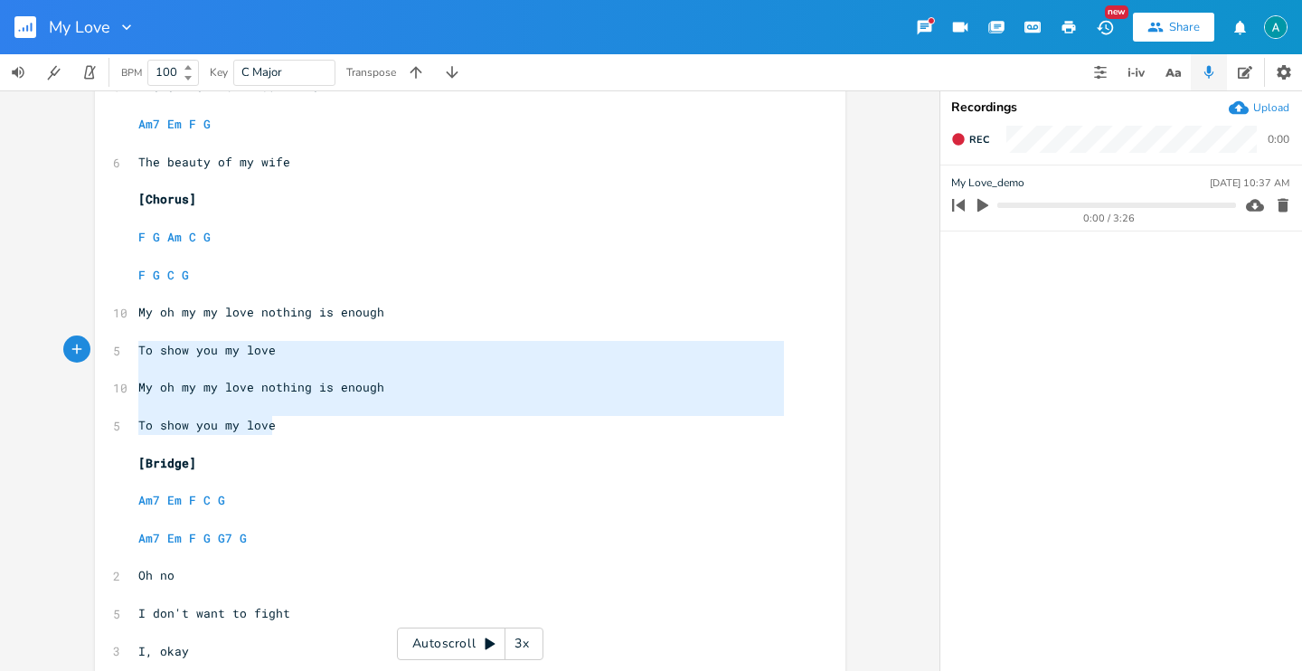
type textarea "My oh my my love nothing is enough To show you my love My oh my my love nothing…"
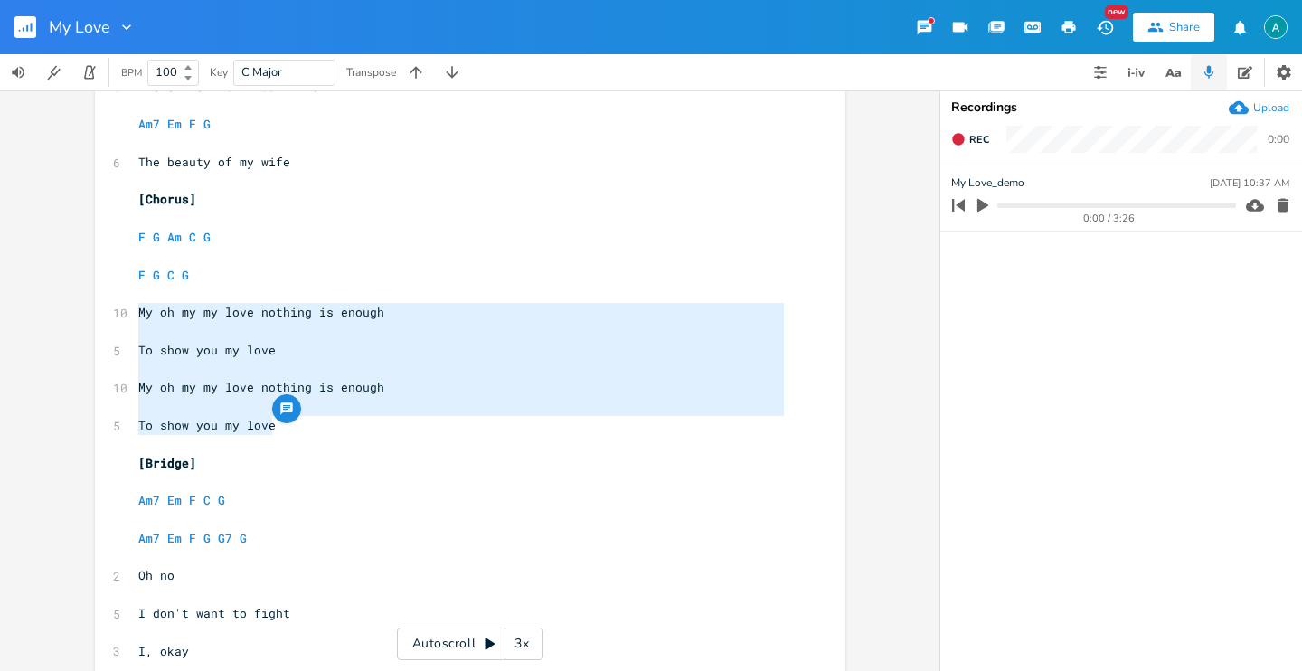
drag, startPoint x: 293, startPoint y: 427, endPoint x: 98, endPoint y: 317, distance: 223.9
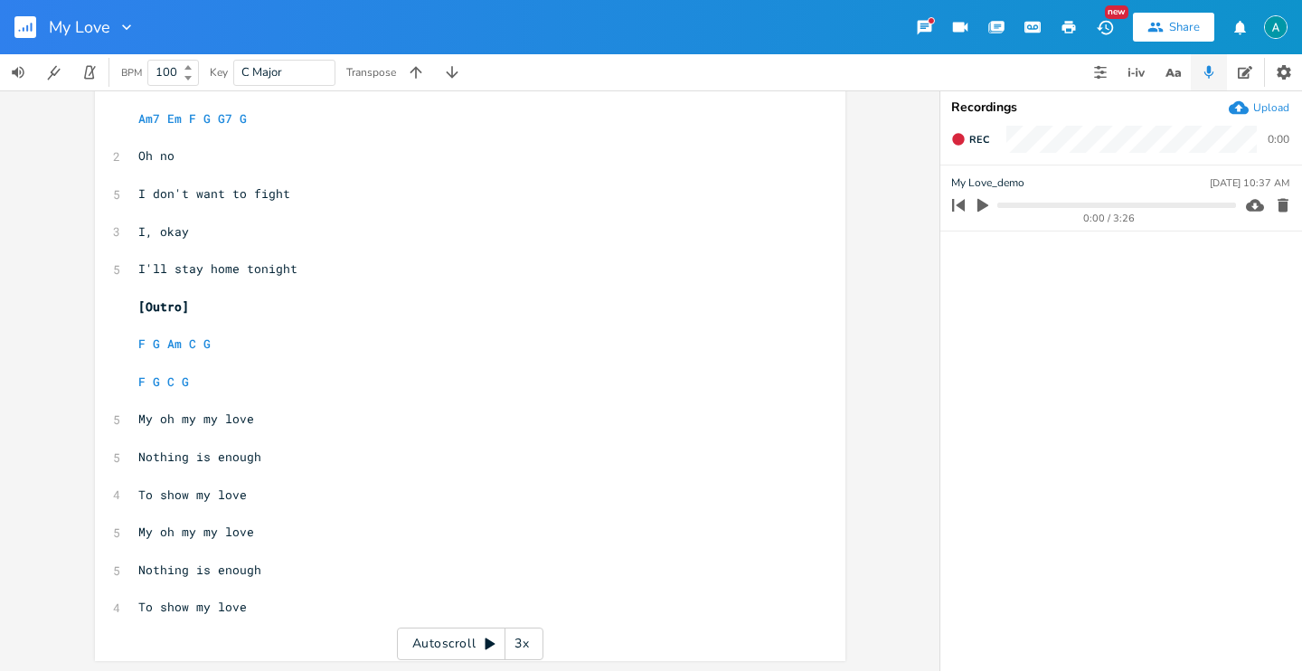
scroll to position [1718, 0]
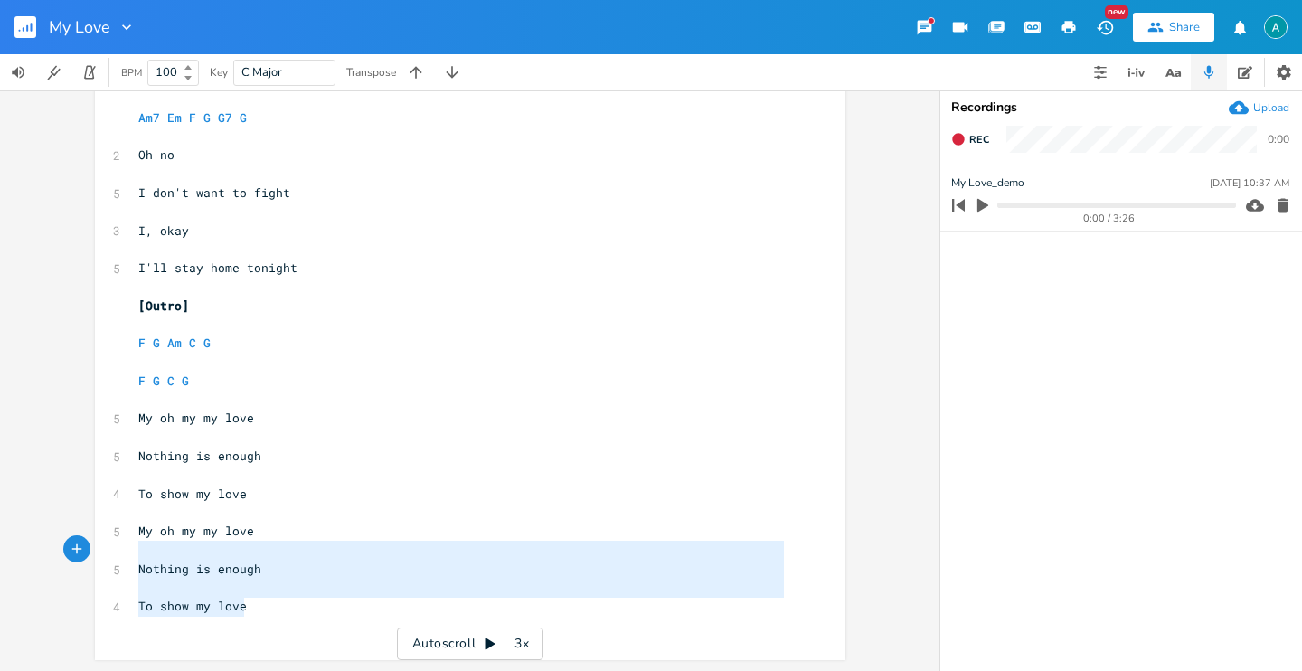
type textarea "My oh my my love Nothing is enough To show my love My oh my my love Nothing is …"
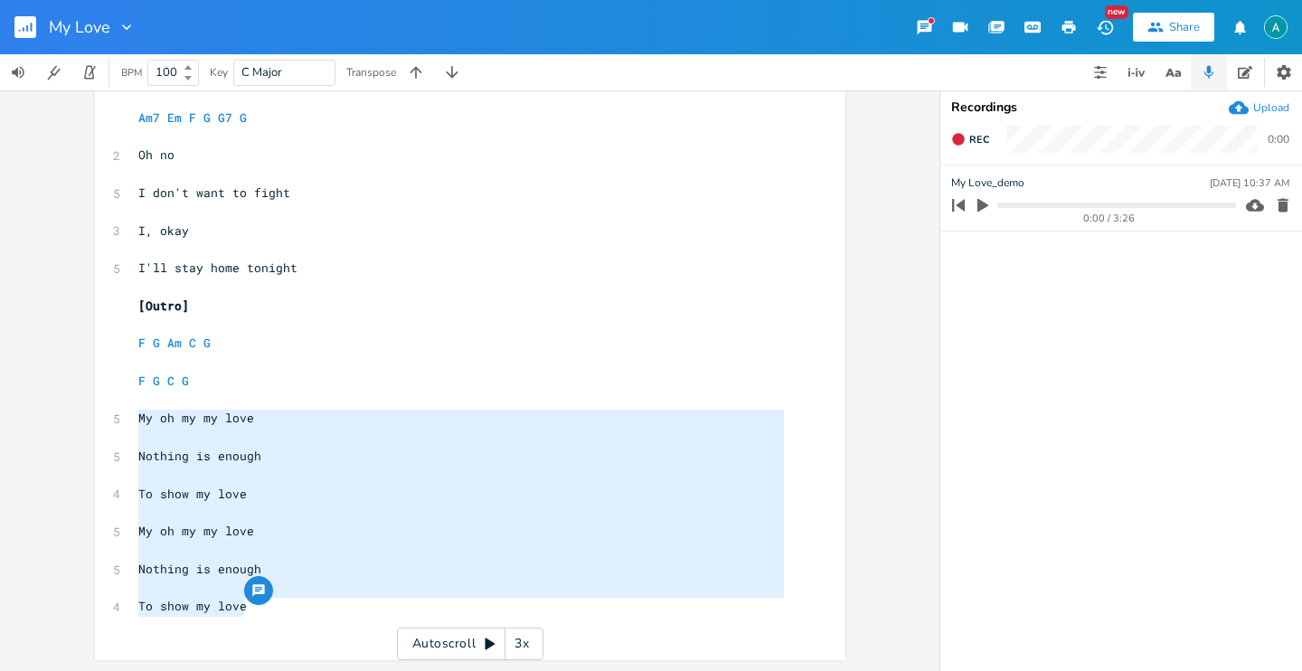
drag, startPoint x: 248, startPoint y: 614, endPoint x: 80, endPoint y: 414, distance: 260.7
click at [80, 414] on div "My oh my my love Nothing is enough To show my love My oh my my love Nothing is …" at bounding box center [470, 380] width 940 height 581
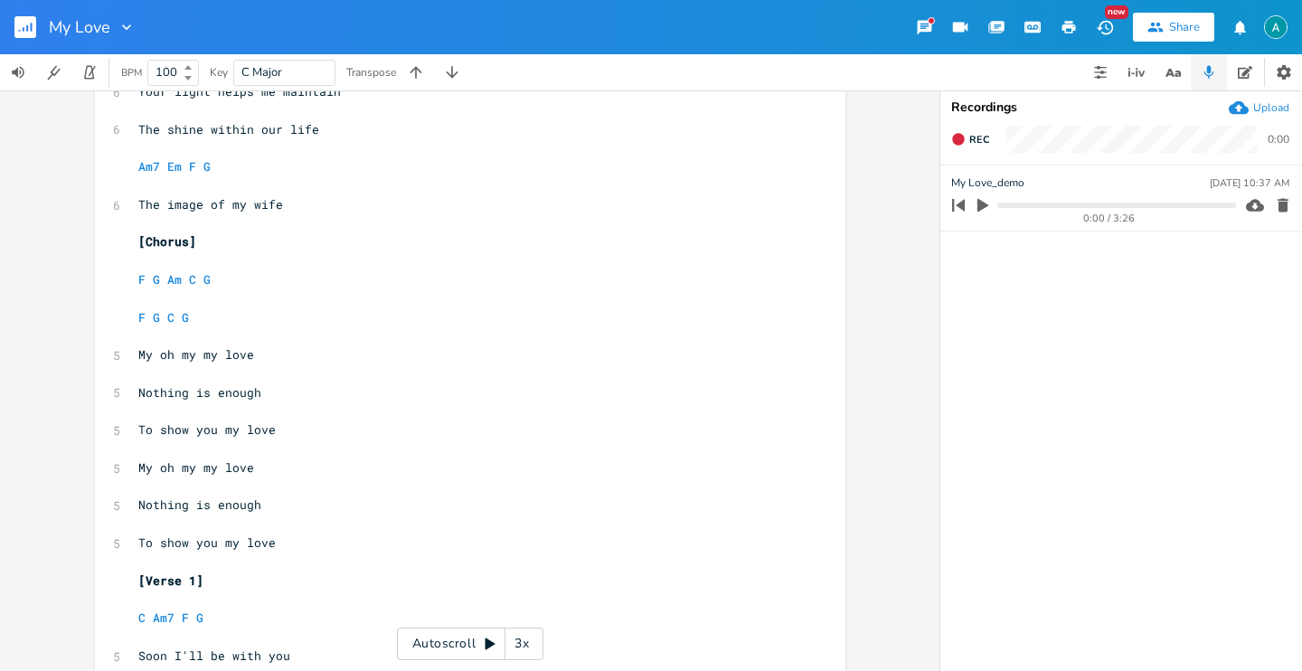
scroll to position [474, 0]
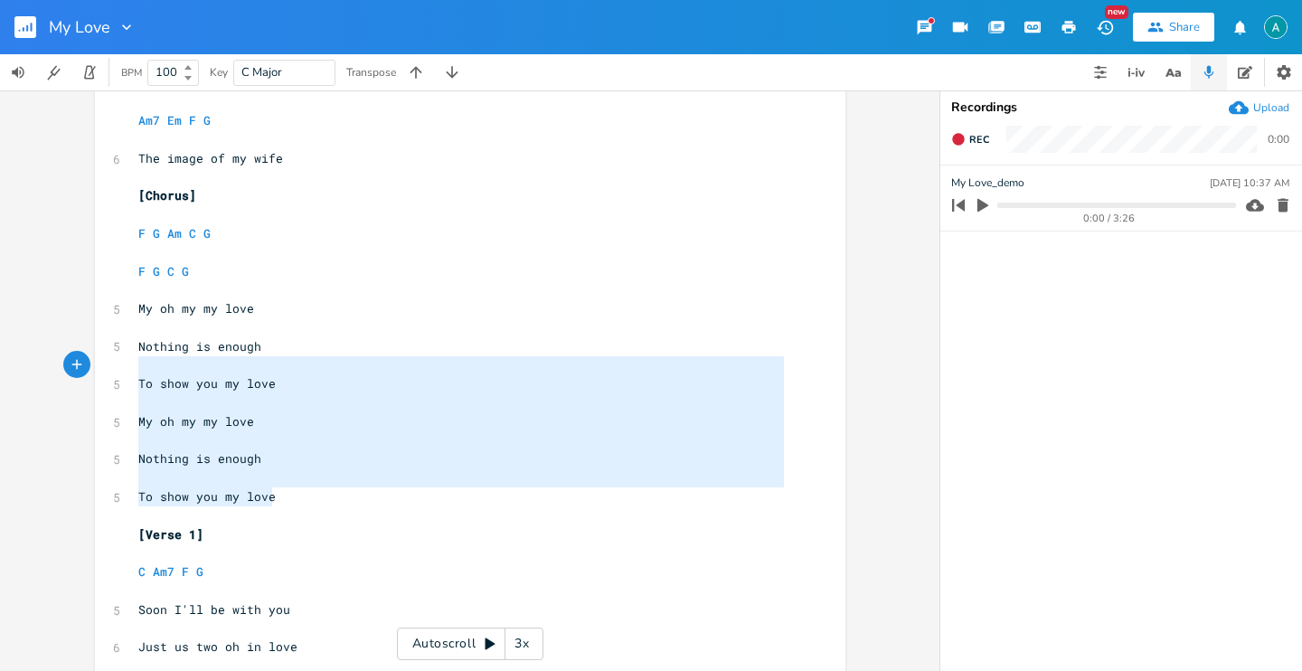
type textarea "My oh my my love Nothing is enough To show you my love My oh my my love Nothing…"
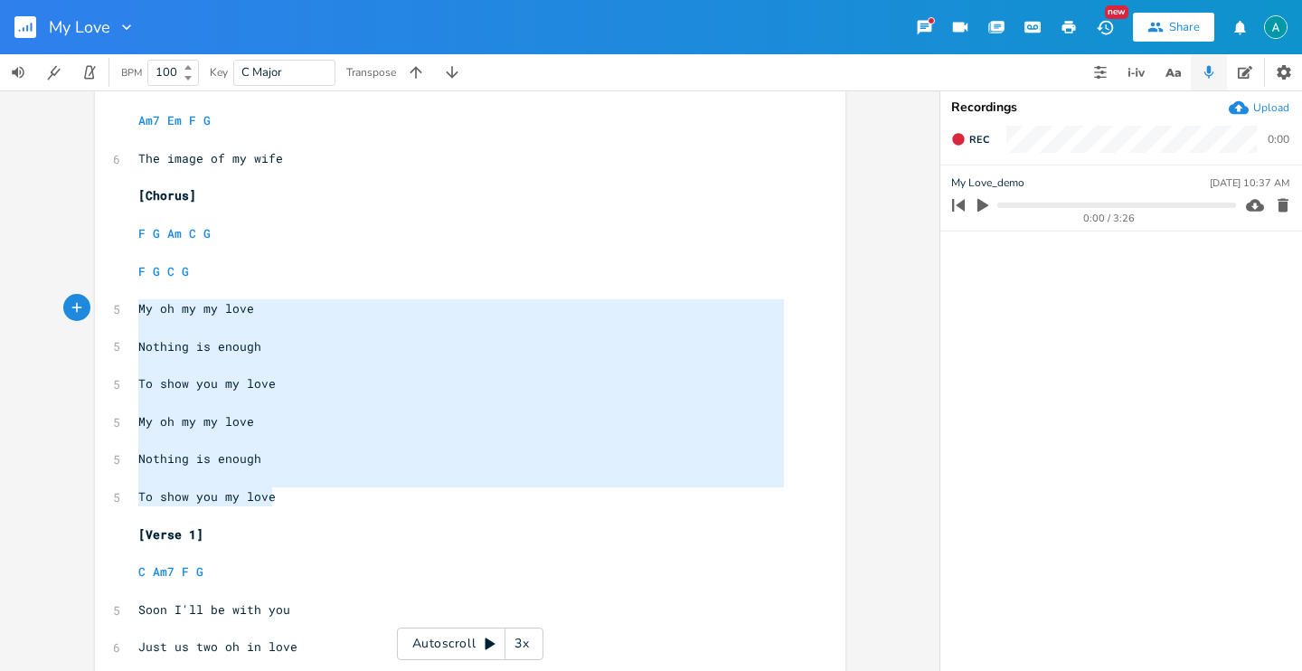
drag, startPoint x: 304, startPoint y: 505, endPoint x: 87, endPoint y: 317, distance: 286.6
click at [76, 302] on div "My oh my my love Nothing is enough To show you my love My oh my my love Nothing…" at bounding box center [470, 380] width 940 height 581
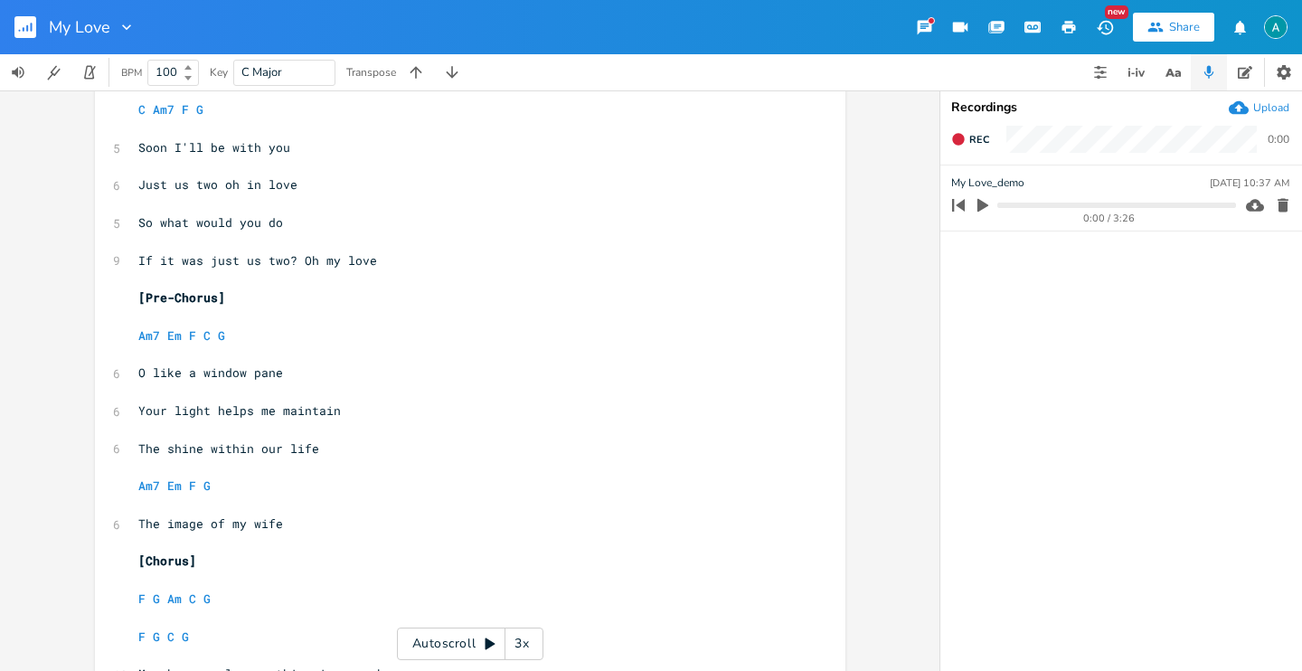
scroll to position [0, 0]
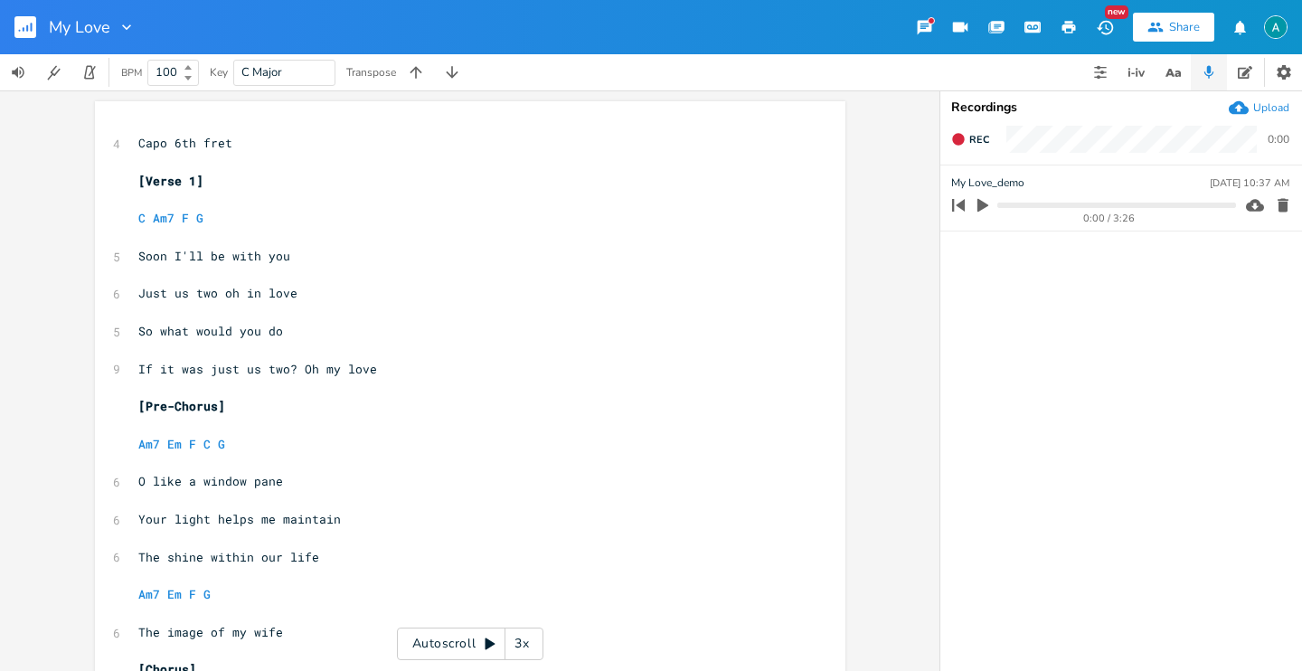
click at [248, 298] on span "Just us two oh in love" at bounding box center [217, 293] width 159 height 16
type textarea "my"
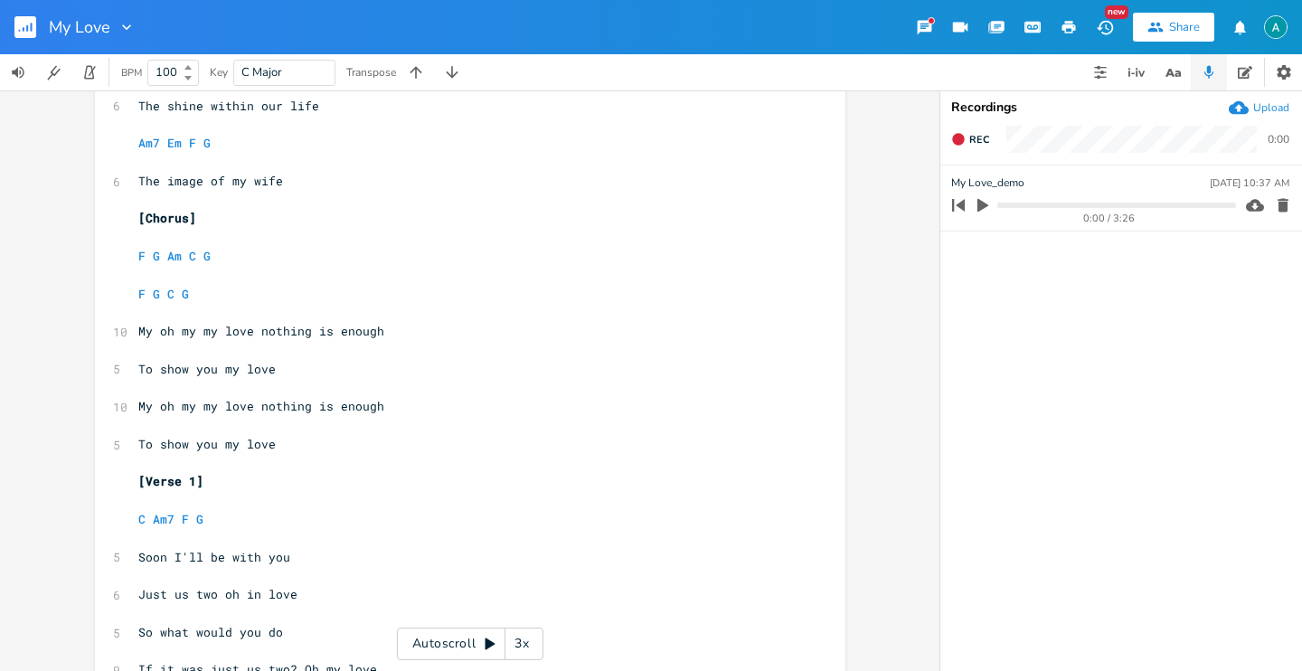
scroll to position [452, 0]
click at [247, 598] on span "Just us two oh in love" at bounding box center [217, 593] width 159 height 16
type textarea "my"
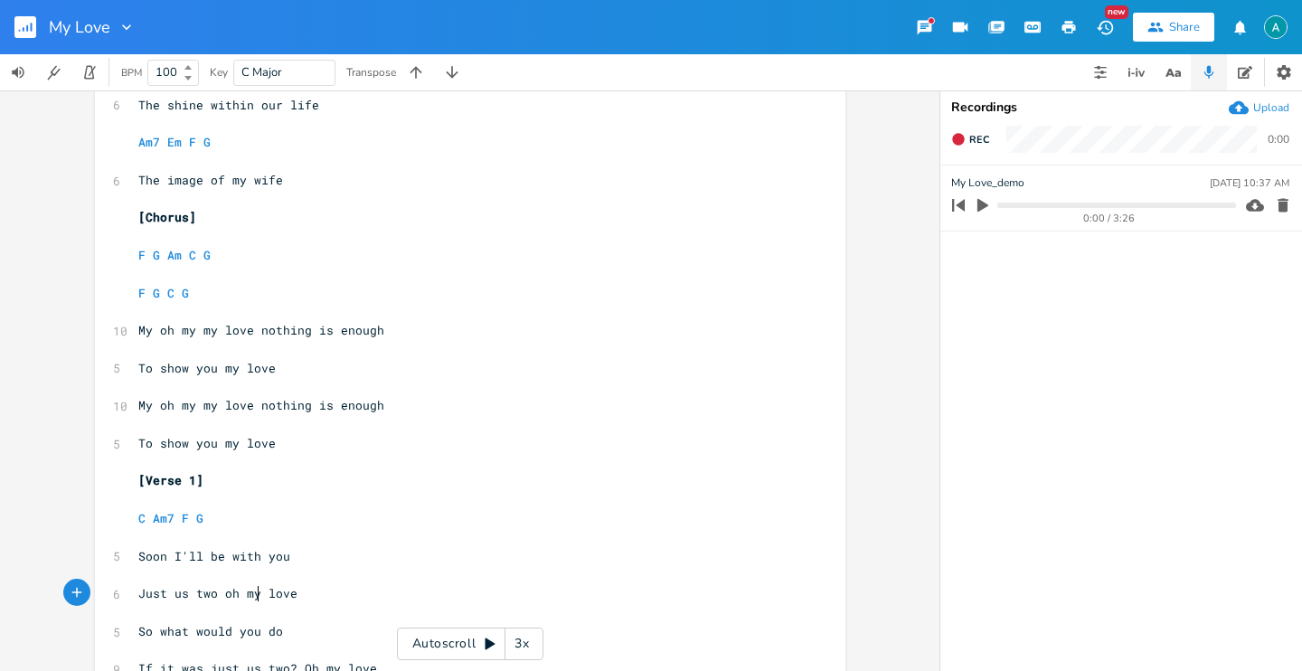
click at [411, 544] on pre "​" at bounding box center [461, 537] width 653 height 19
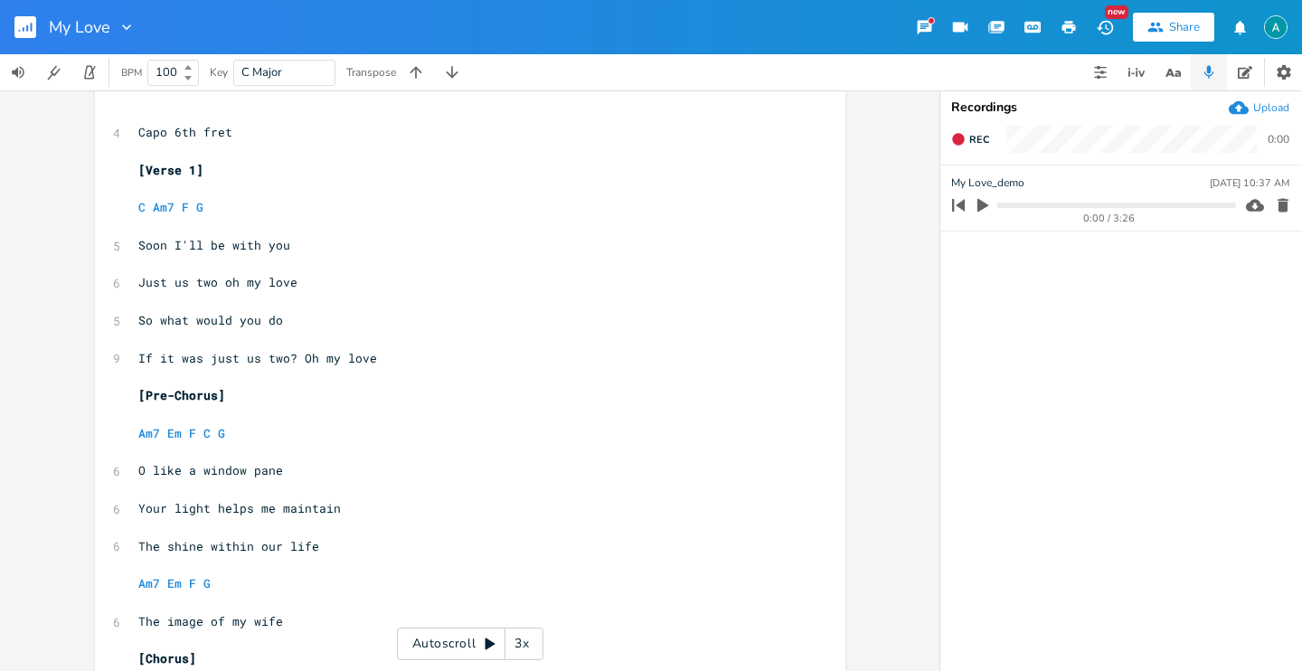
scroll to position [0, 0]
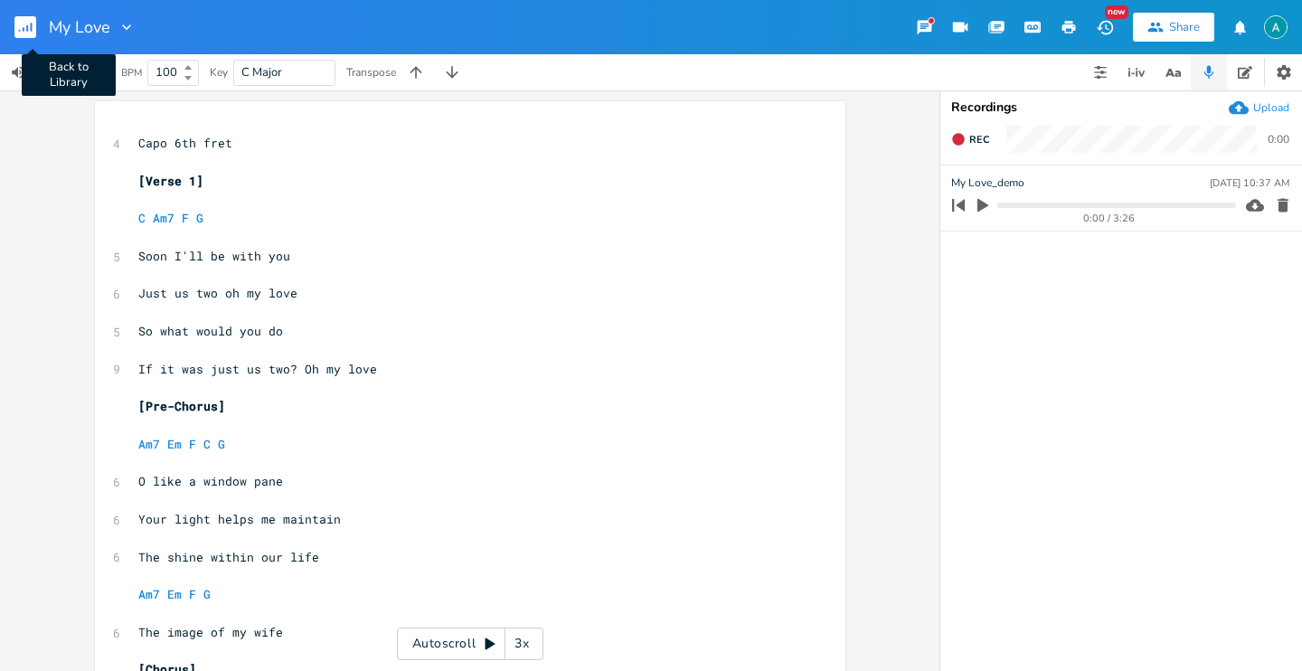
click at [24, 27] on rect "button" at bounding box center [25, 27] width 22 height 22
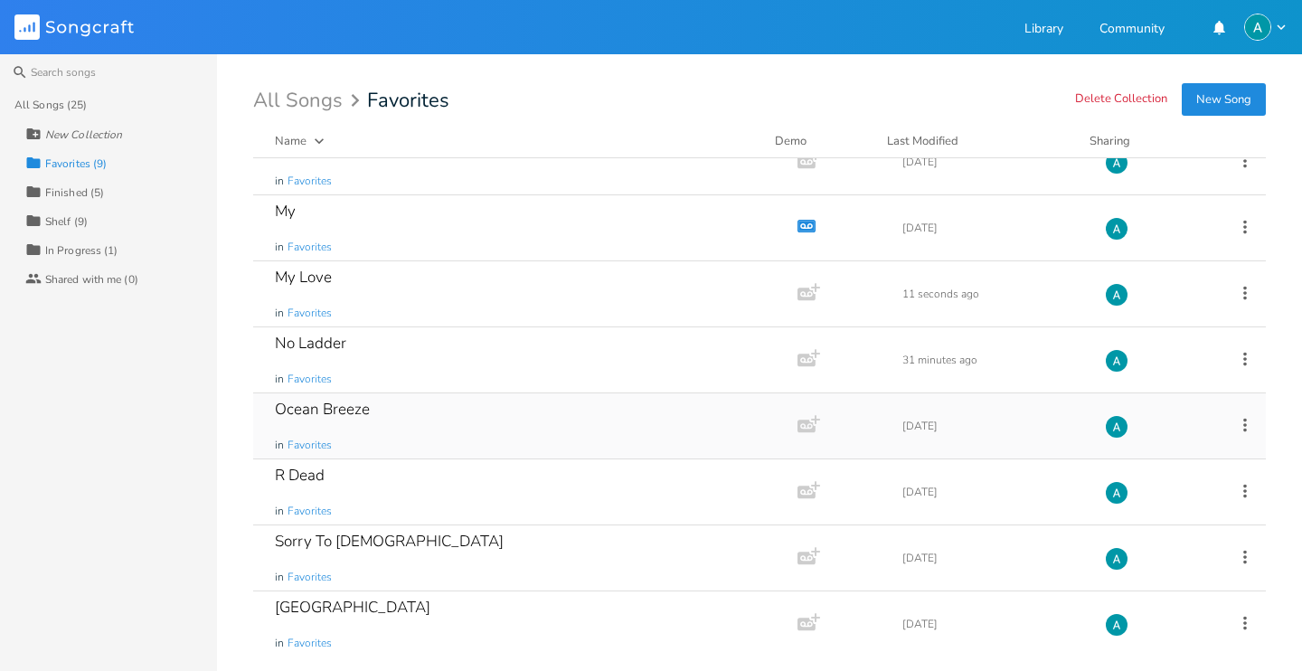
scroll to position [96, 0]
